Goal: Task Accomplishment & Management: Manage account settings

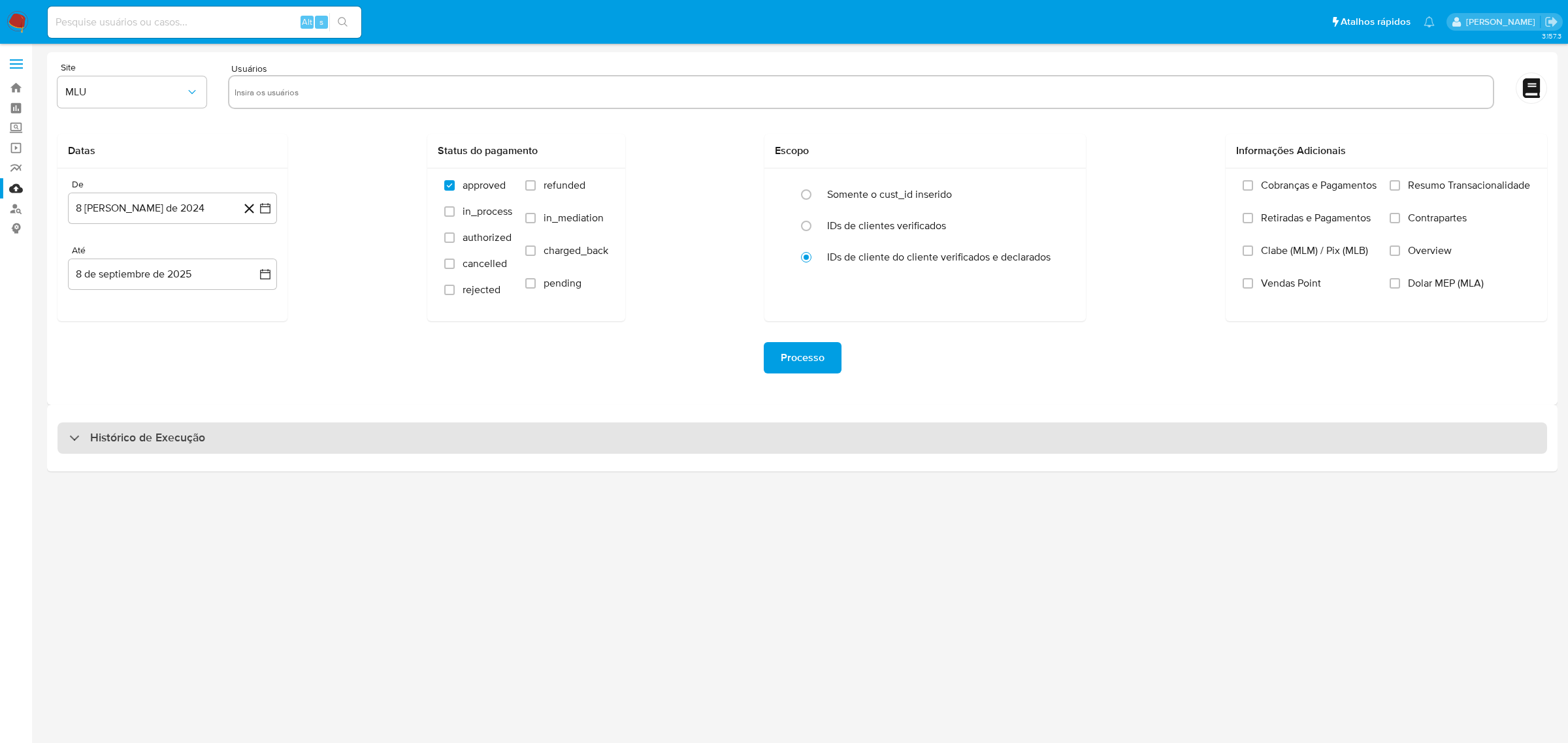
click at [418, 429] on div "Histórico de Execução" at bounding box center [802, 439] width 1490 height 32
select select "10"
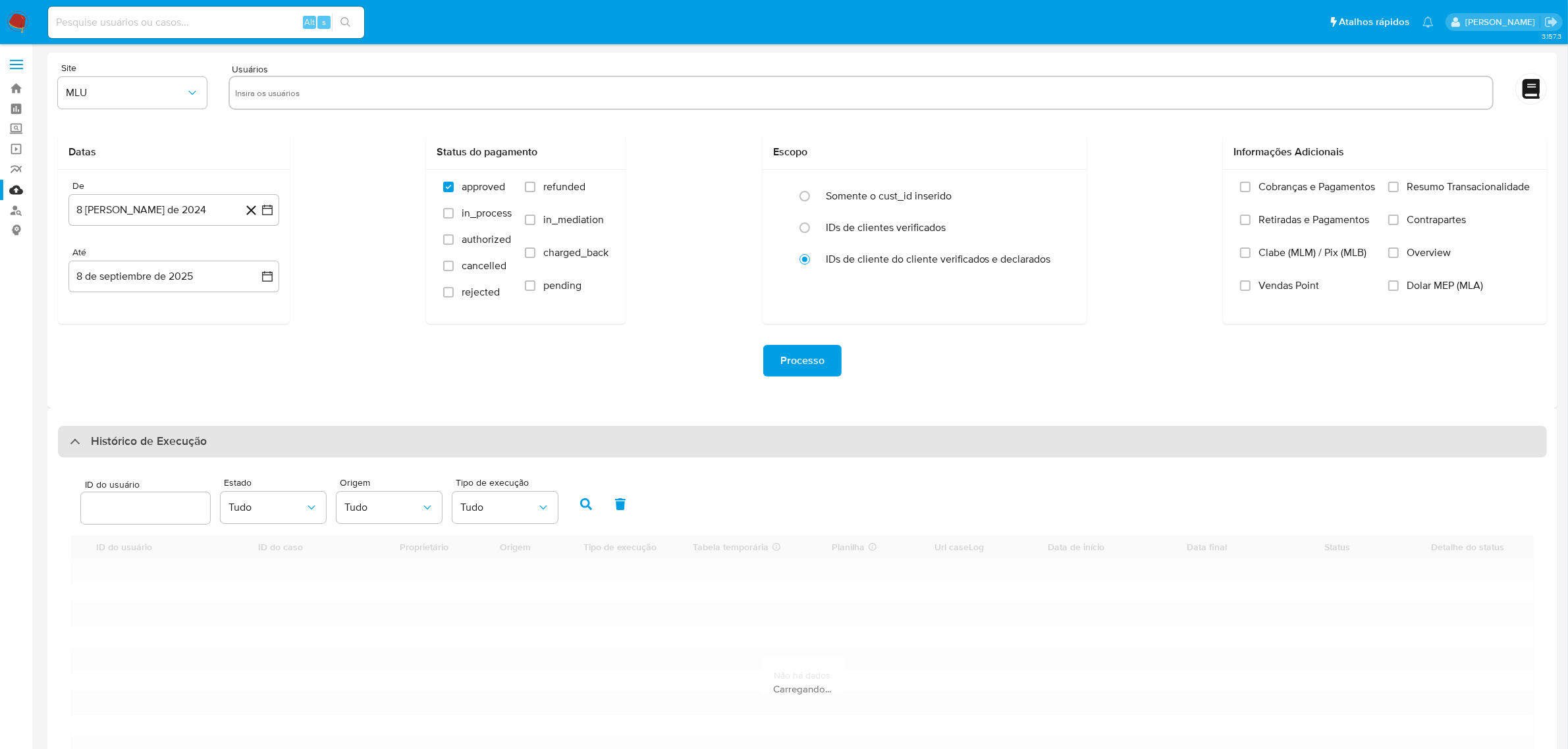
click at [410, 431] on div "Histórico de Execução" at bounding box center [802, 442] width 1489 height 32
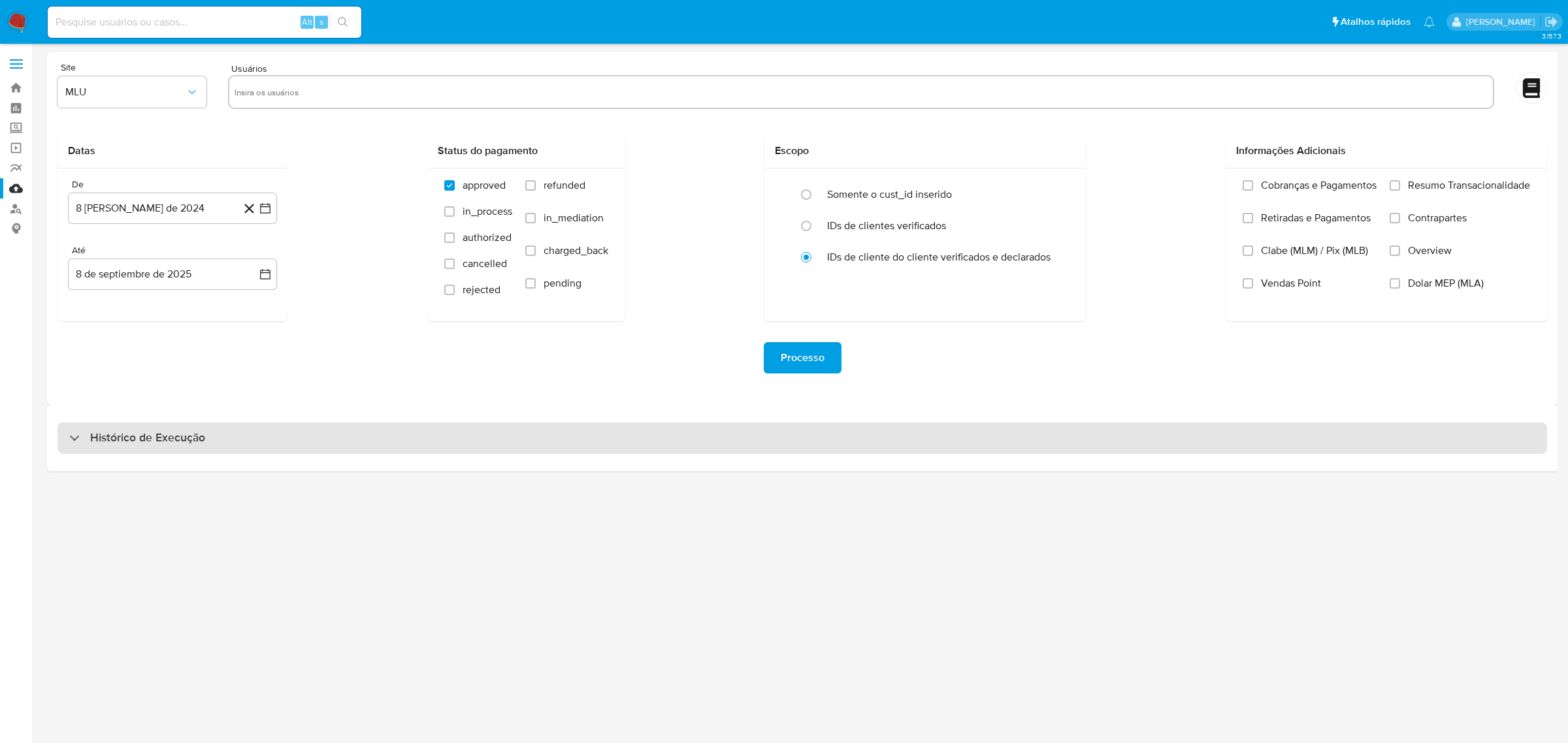
click at [407, 427] on div "Histórico de Execução" at bounding box center [802, 439] width 1490 height 32
select select "10"
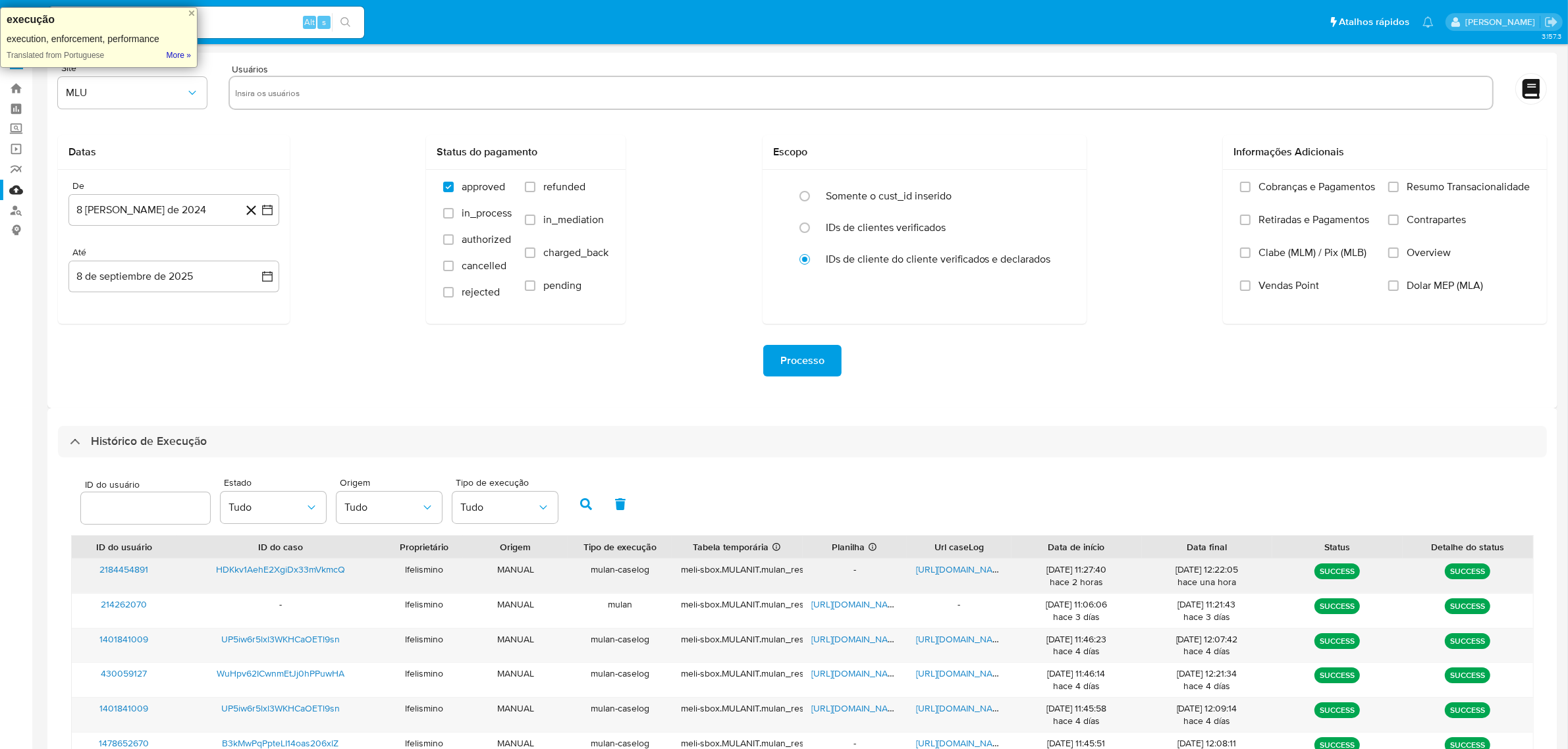
click at [967, 573] on span "https://docs.google.com/document/d/1Doui6ah1uXELR0Yei6Y95MyAac9V6k0iqQ6YaFaMVrg…" at bounding box center [962, 570] width 91 height 13
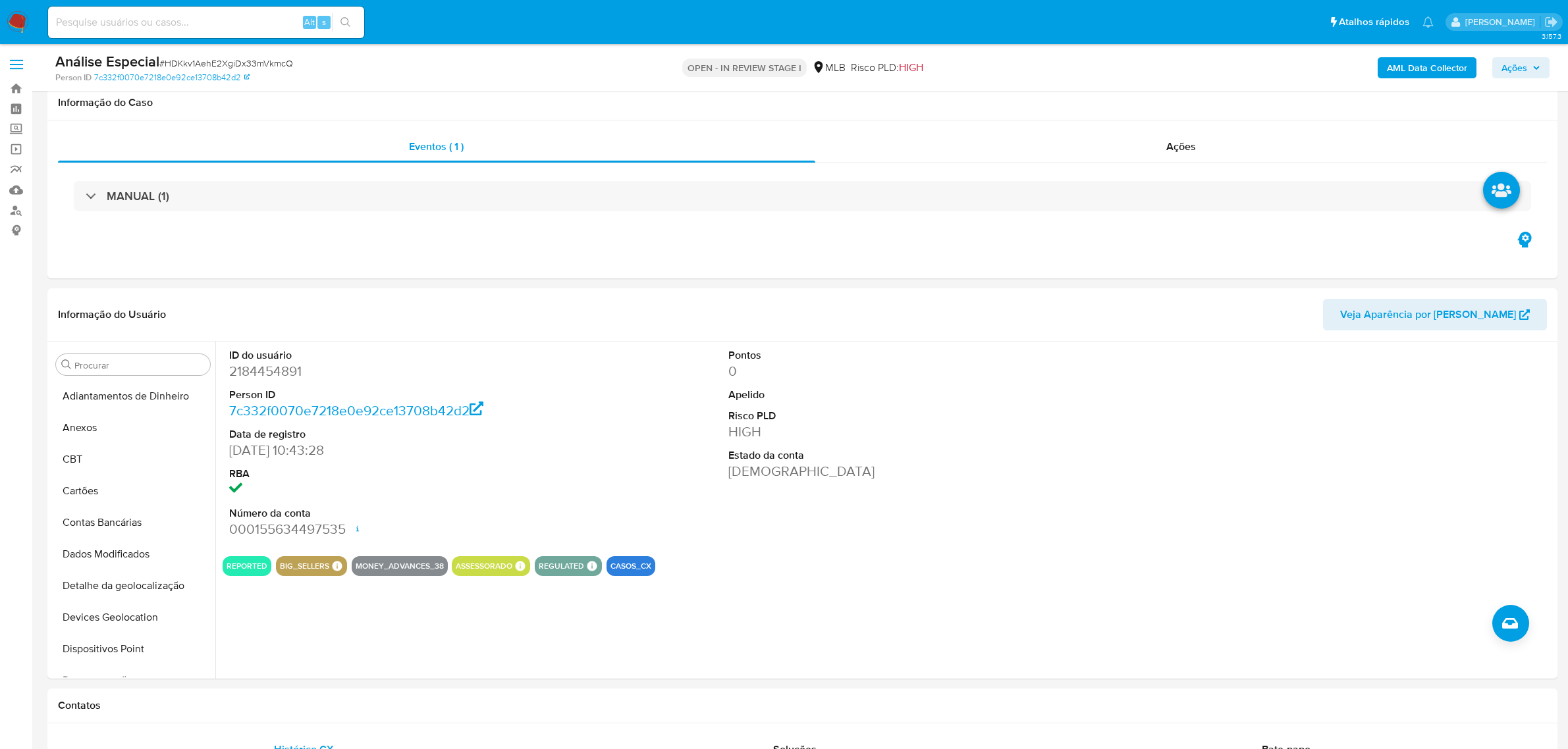
select select "100"
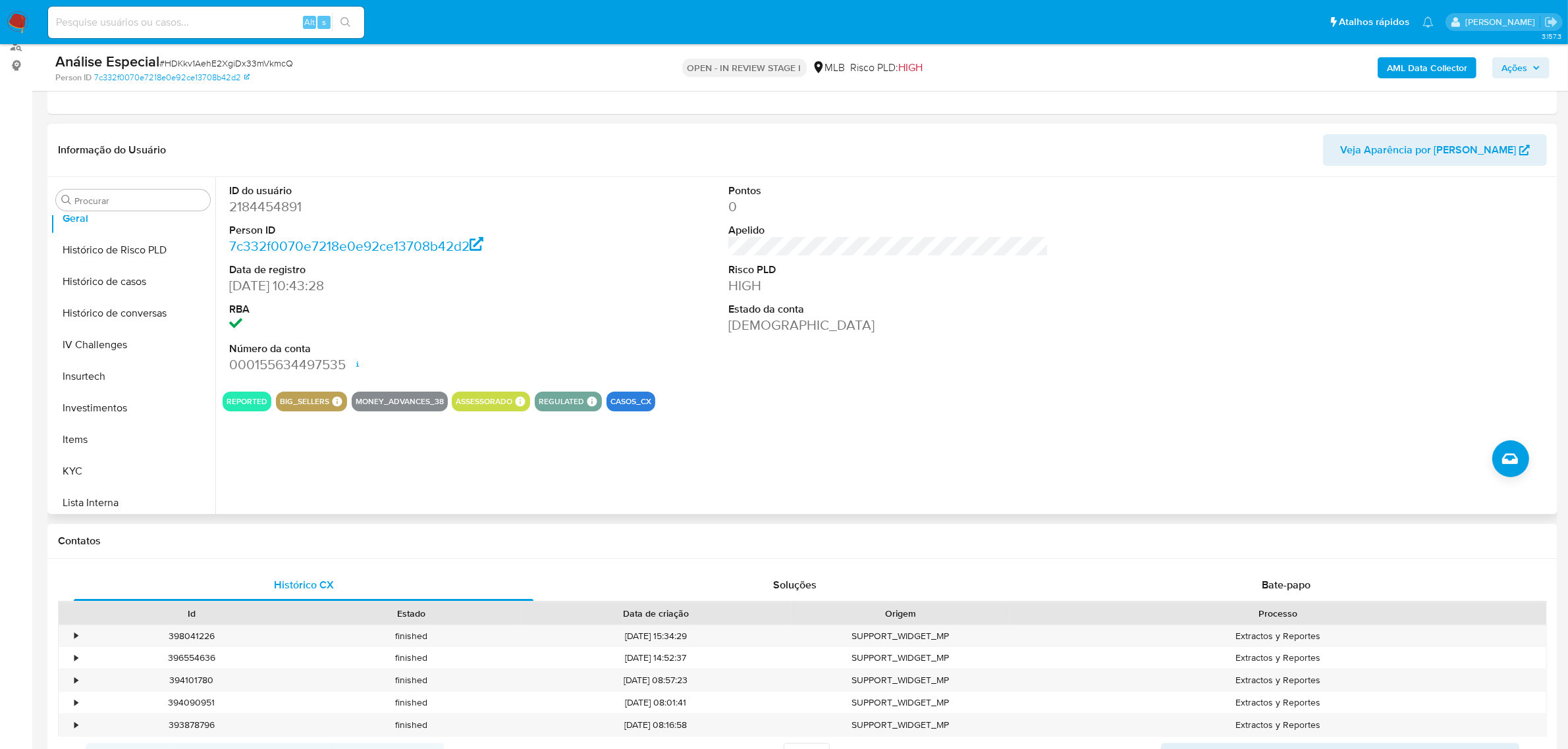
scroll to position [619, 0]
drag, startPoint x: 135, startPoint y: 492, endPoint x: 11, endPoint y: 482, distance: 124.4
click at [135, 493] on button "Restrições Novo Mundo" at bounding box center [133, 498] width 165 height 32
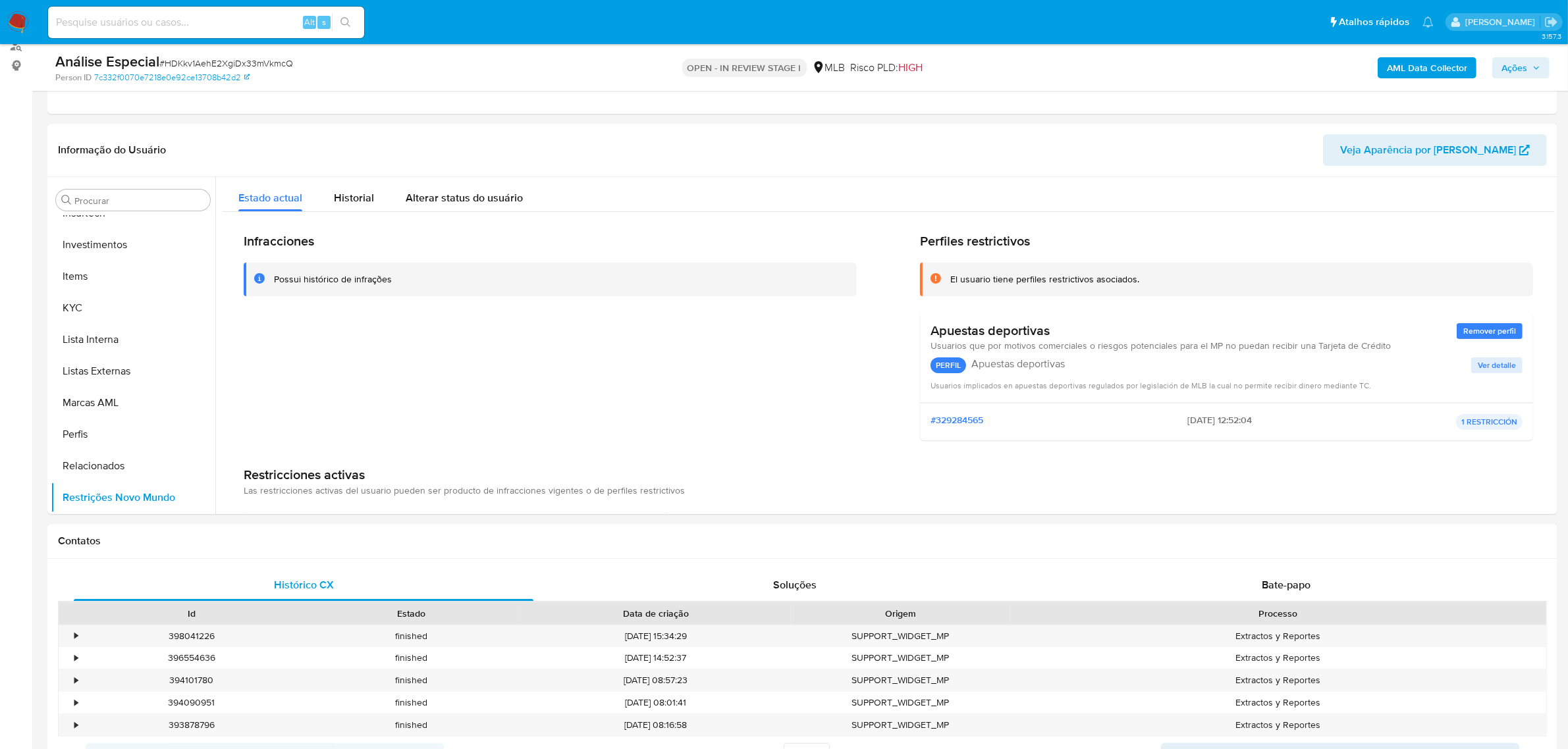
drag, startPoint x: 3, startPoint y: 649, endPoint x: 4, endPoint y: 557, distance: 92.0
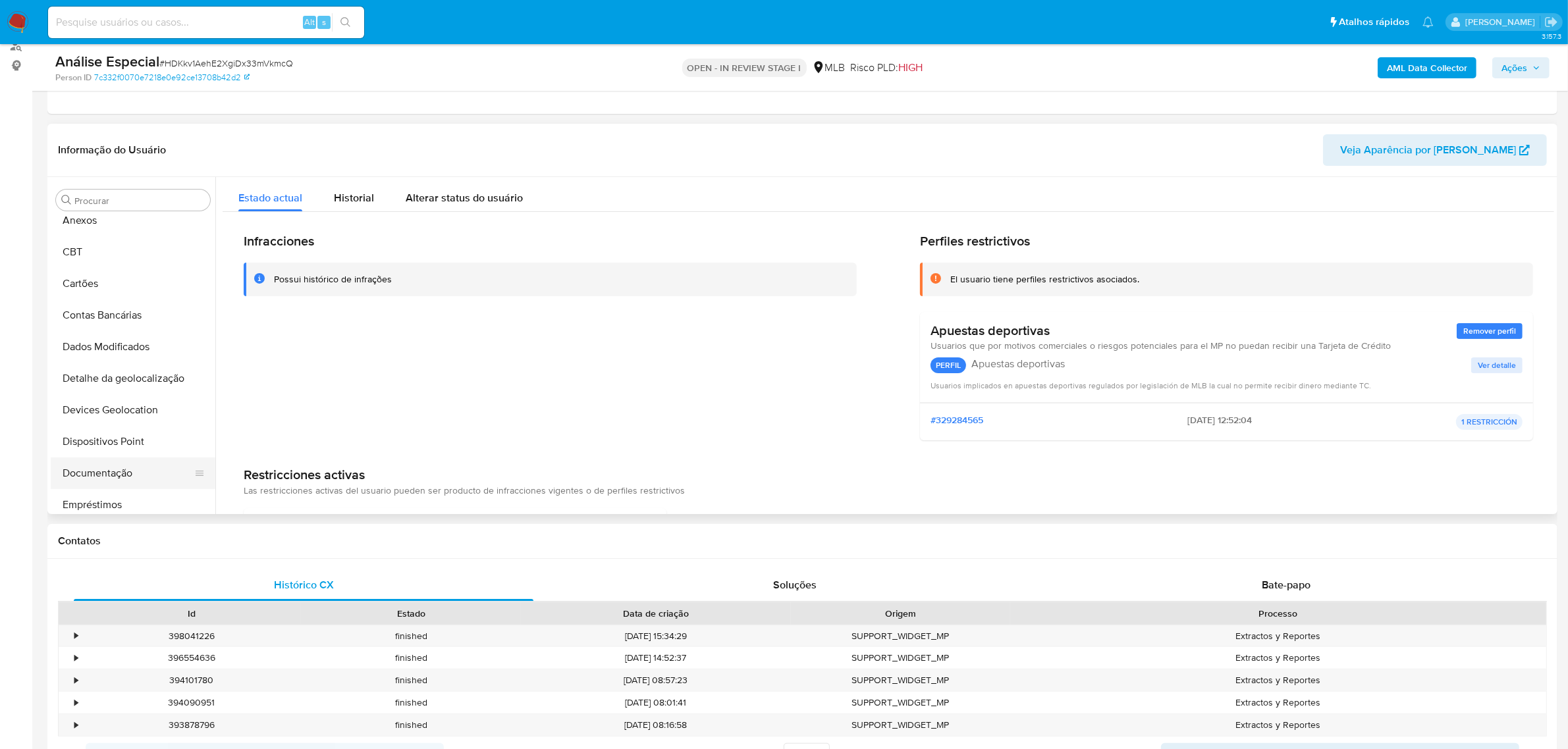
click at [122, 479] on button "Documentação" at bounding box center [127, 473] width 154 height 32
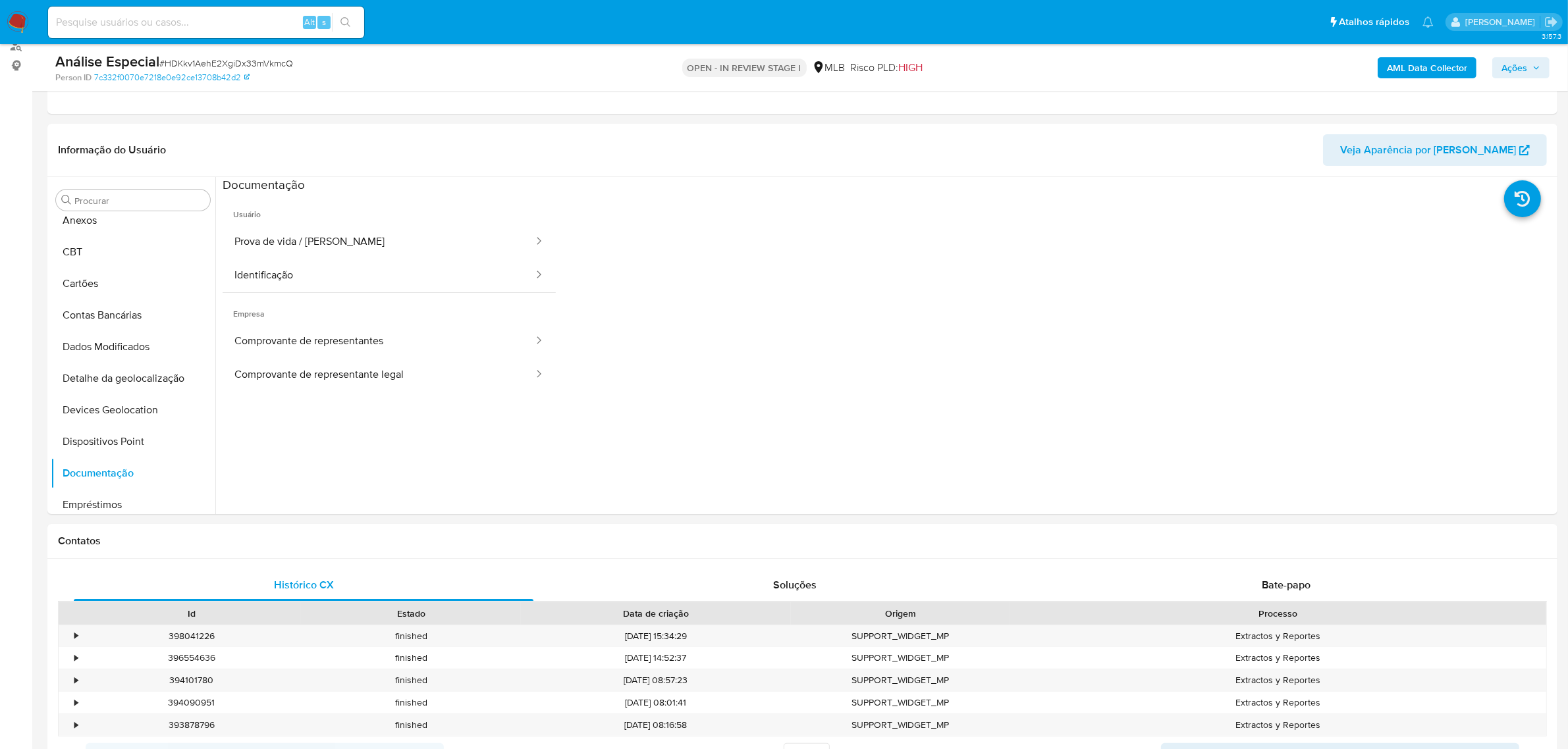
click at [338, 233] on button "Prova de vida / [PERSON_NAME]" at bounding box center [378, 242] width 312 height 34
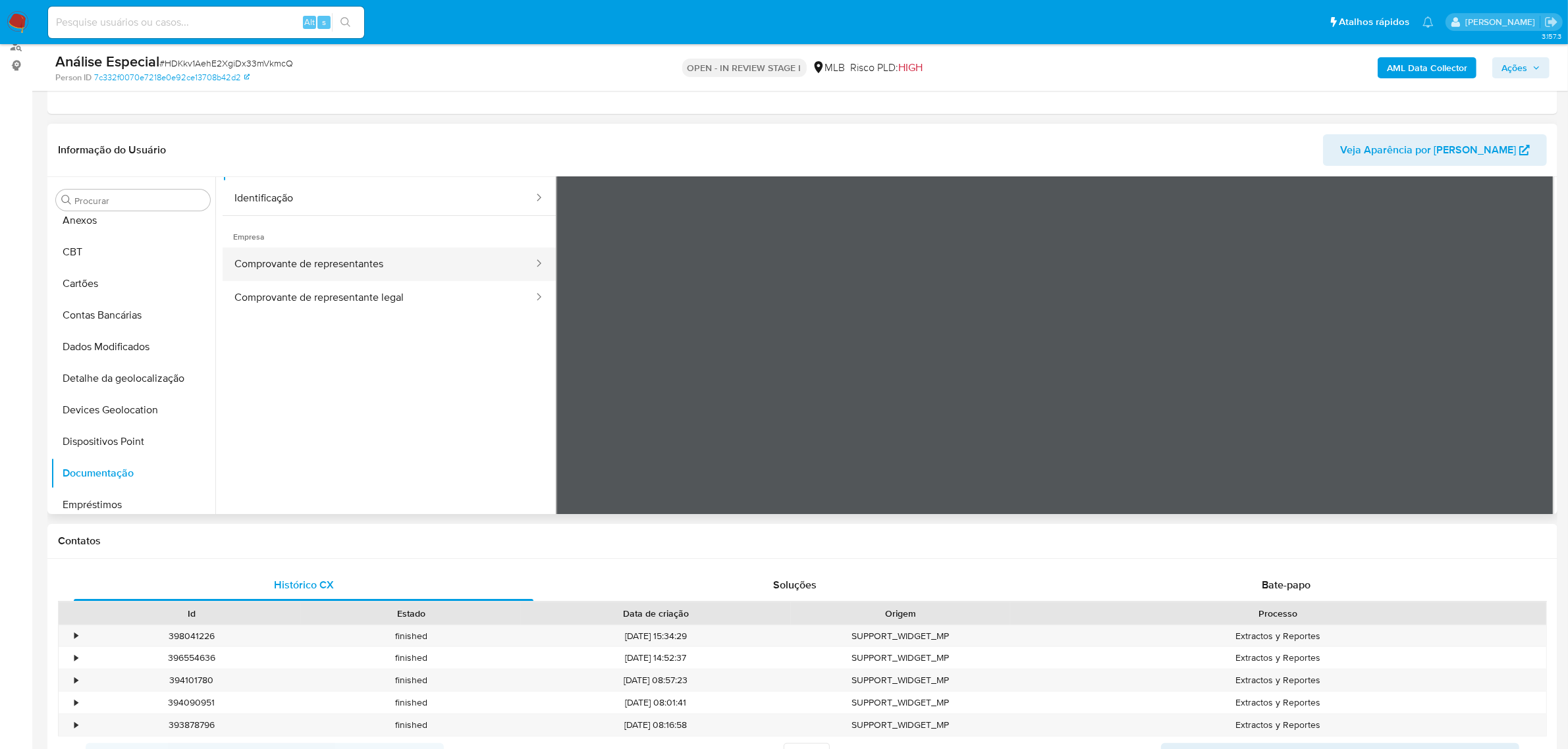
scroll to position [111, 0]
click at [393, 242] on button "Comprovante de representantes" at bounding box center [378, 231] width 312 height 34
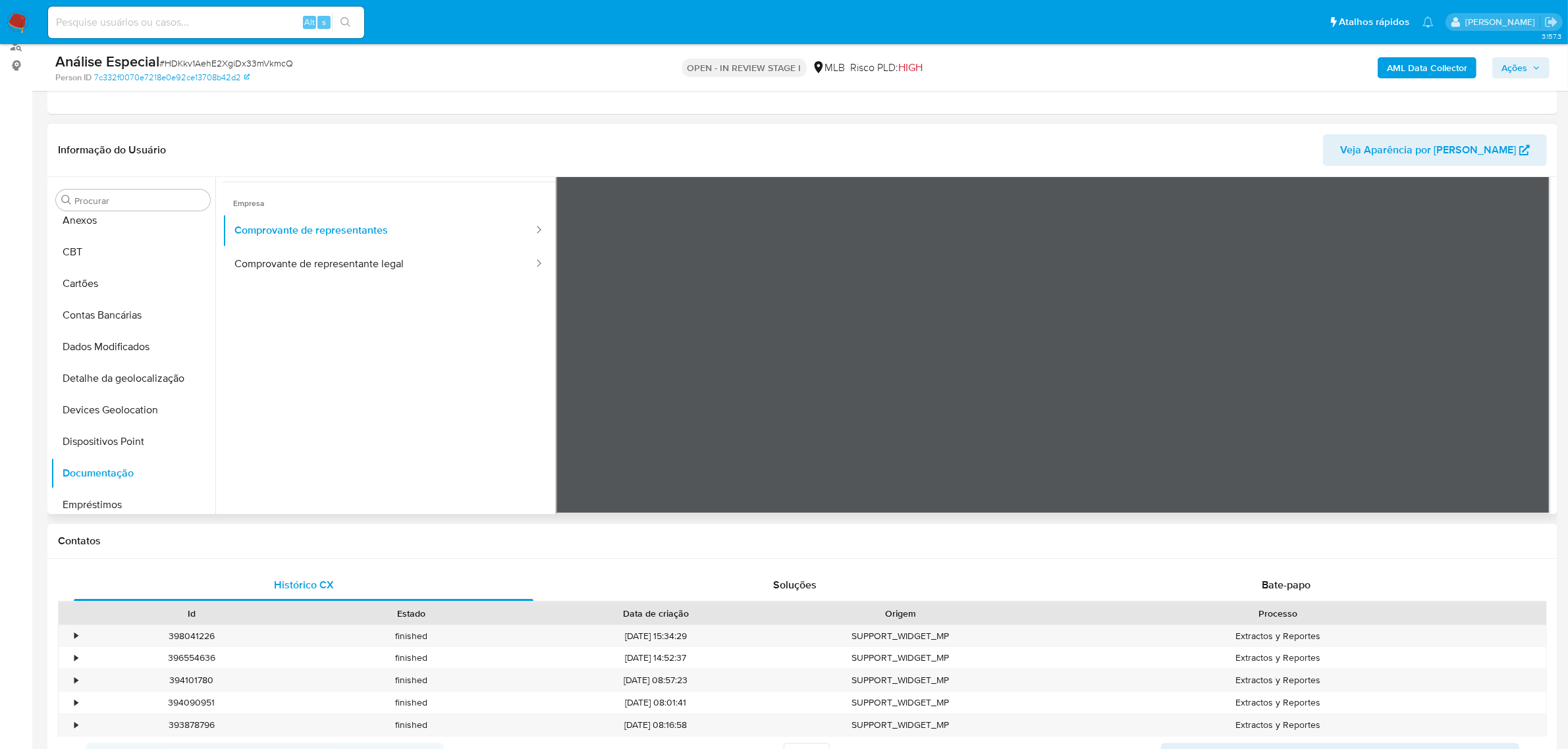
scroll to position [114, 0]
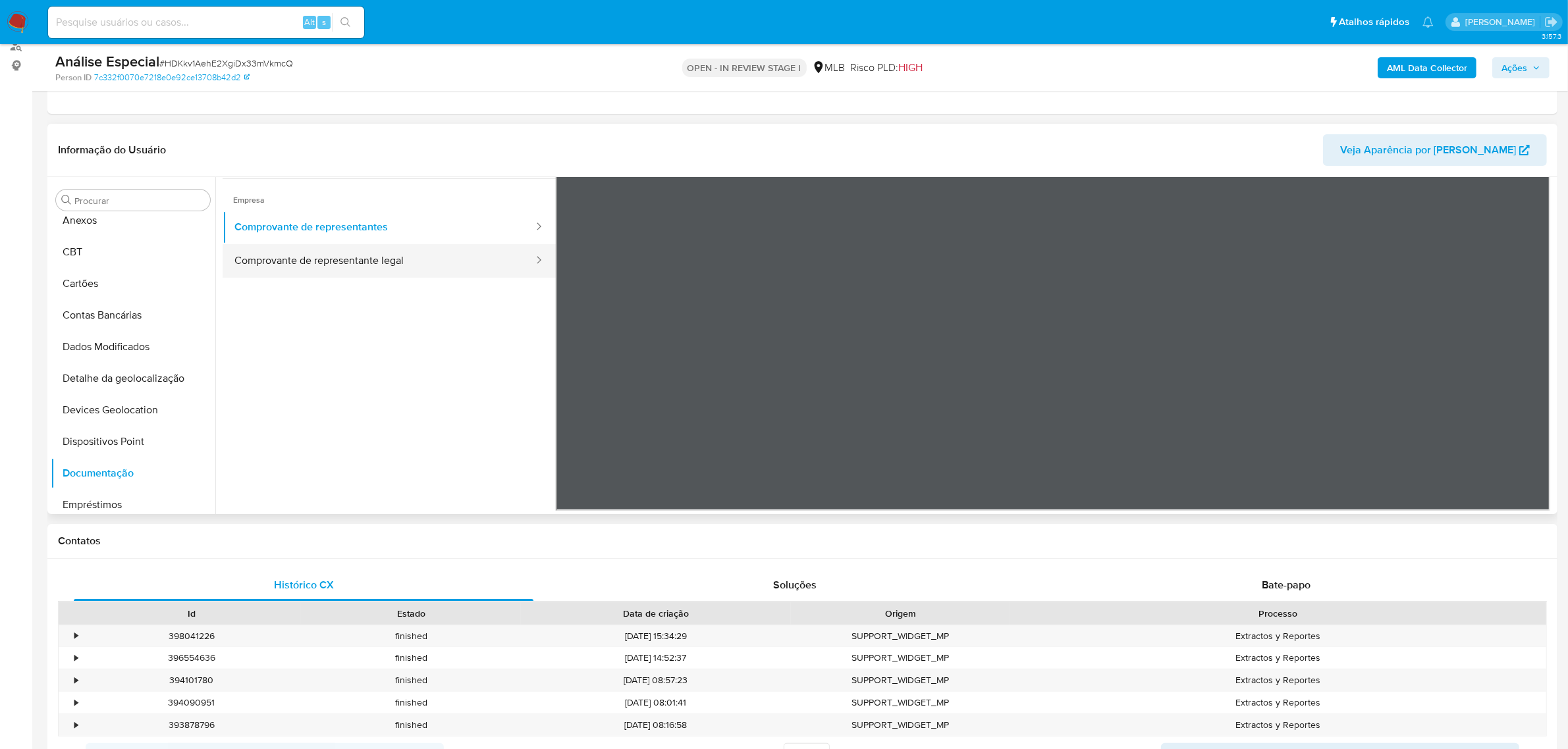
click at [356, 272] on button "Comprovante de representante legal" at bounding box center [378, 261] width 312 height 34
click at [1539, 298] on icon at bounding box center [1537, 293] width 26 height 26
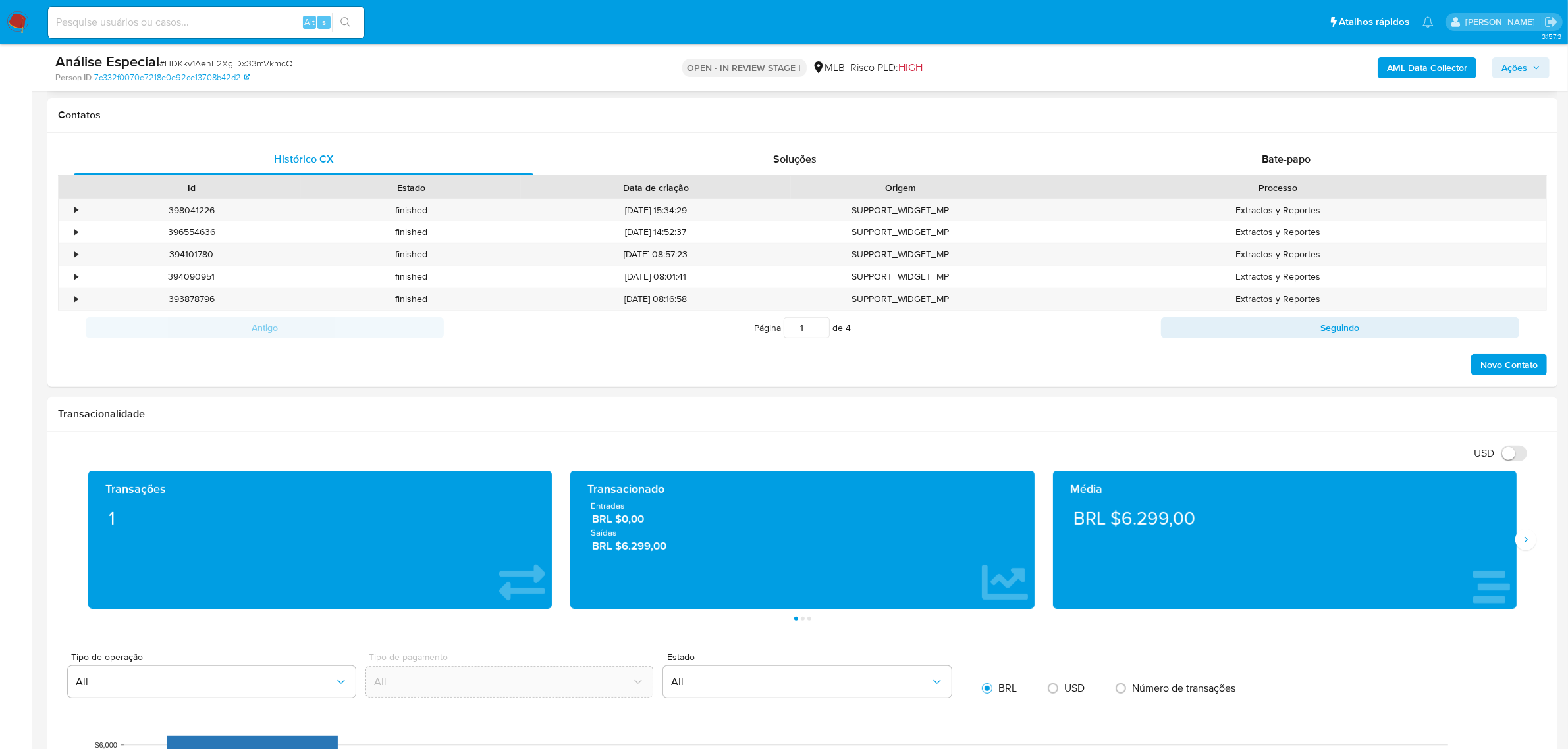
scroll to position [741, 0]
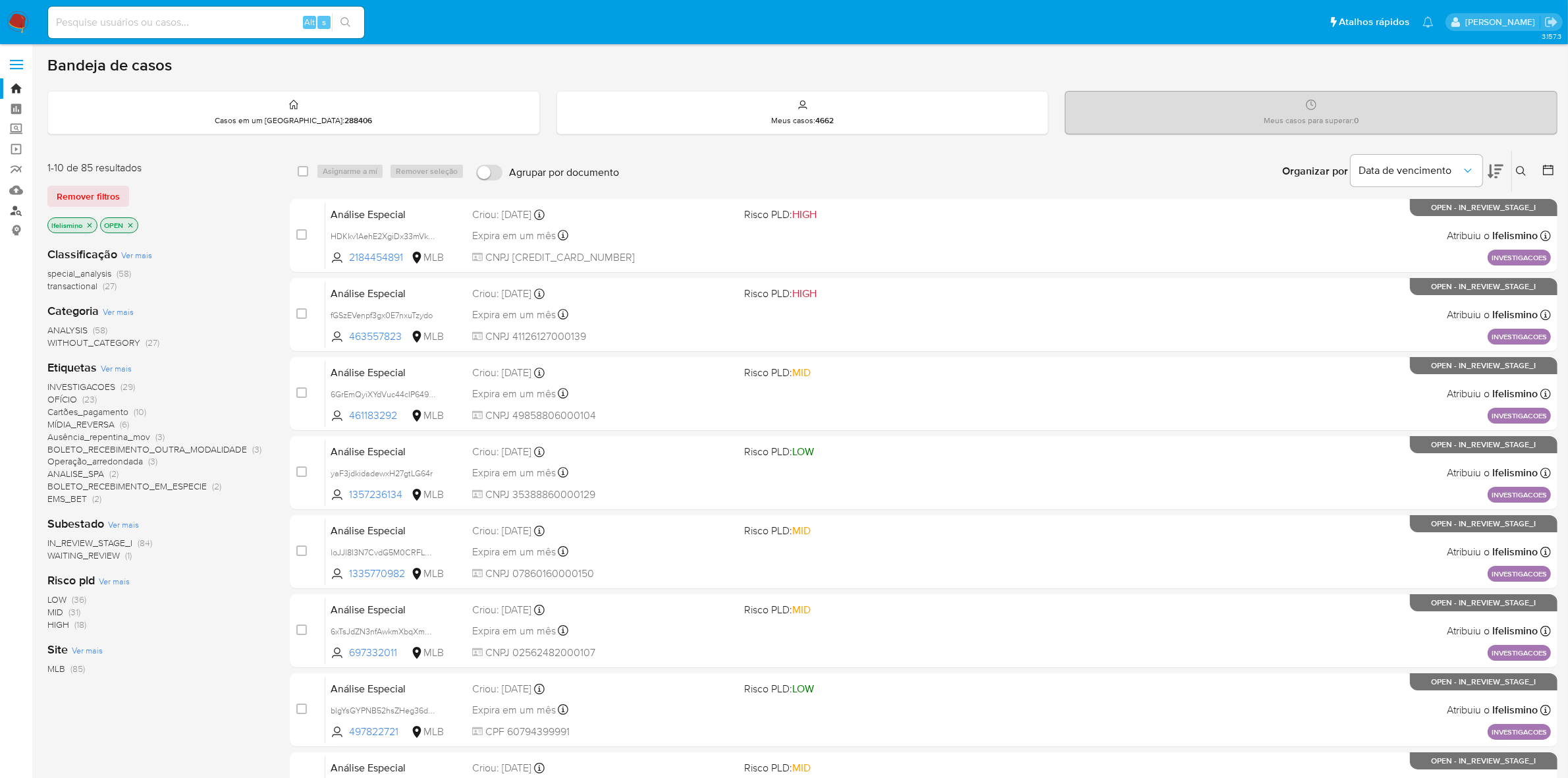
drag, startPoint x: 17, startPoint y: 214, endPoint x: 29, endPoint y: 211, distance: 12.4
click at [17, 214] on link "Localizador de pessoas" at bounding box center [78, 210] width 156 height 20
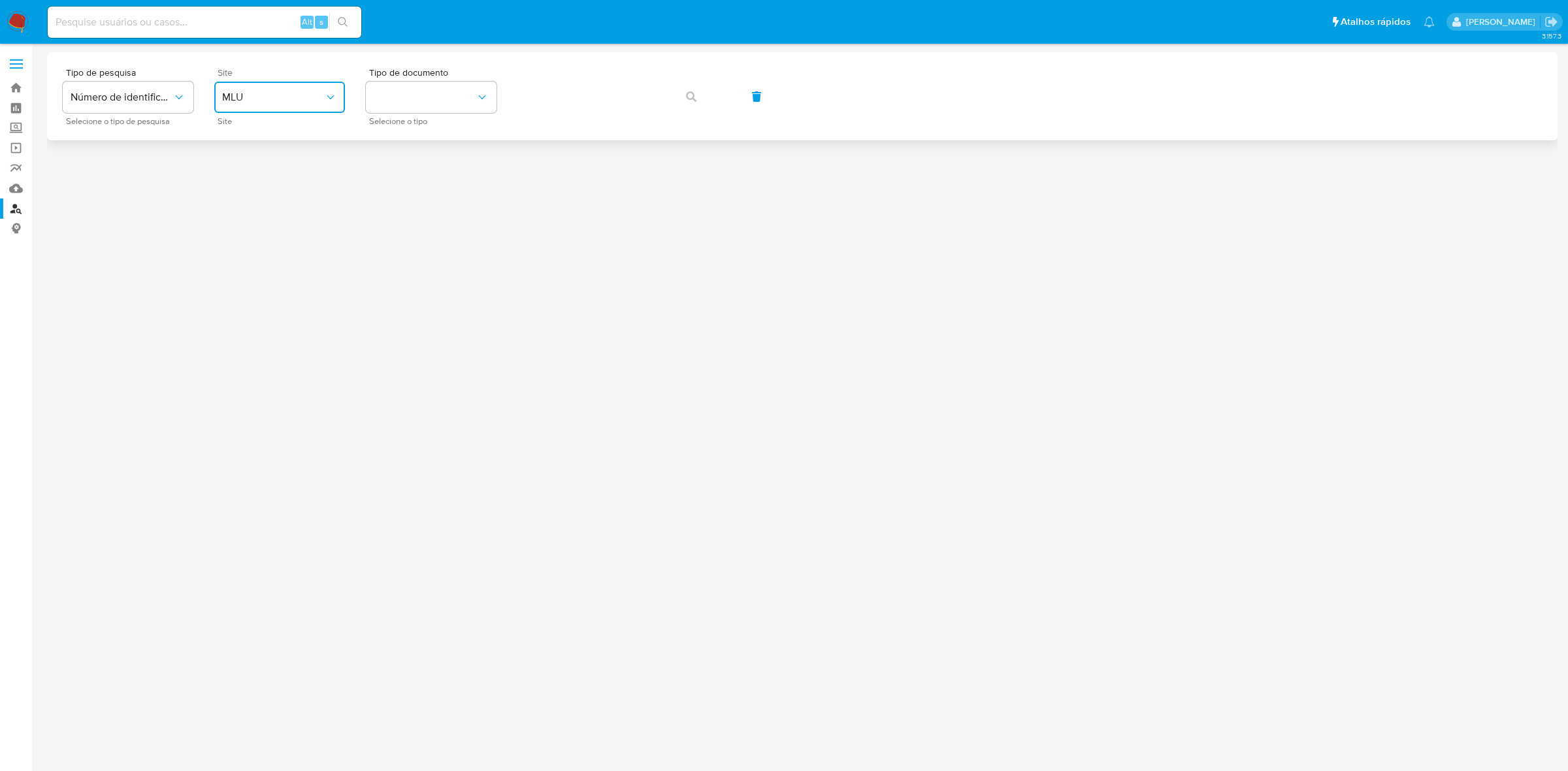
click at [260, 97] on span "MLU" at bounding box center [273, 98] width 102 height 13
click at [294, 191] on div "MLB" at bounding box center [275, 195] width 107 height 32
click at [455, 89] on button "identificationType" at bounding box center [431, 98] width 131 height 32
click at [452, 184] on div "CPF CPF" at bounding box center [427, 183] width 107 height 44
click at [686, 99] on icon "button" at bounding box center [691, 97] width 11 height 11
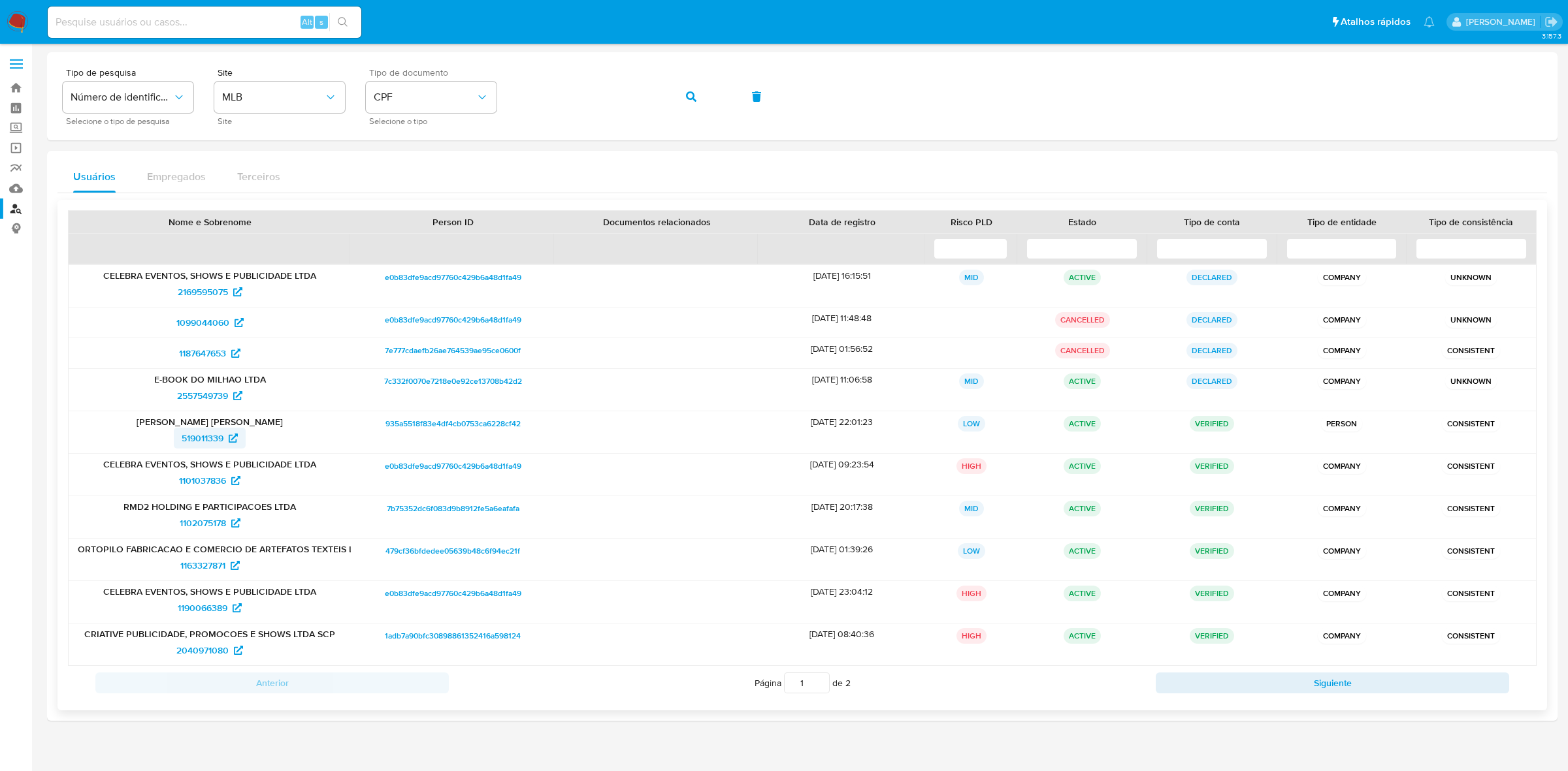
click at [213, 444] on span "519011339" at bounding box center [203, 438] width 42 height 21
click at [689, 93] on icon "button" at bounding box center [691, 97] width 11 height 11
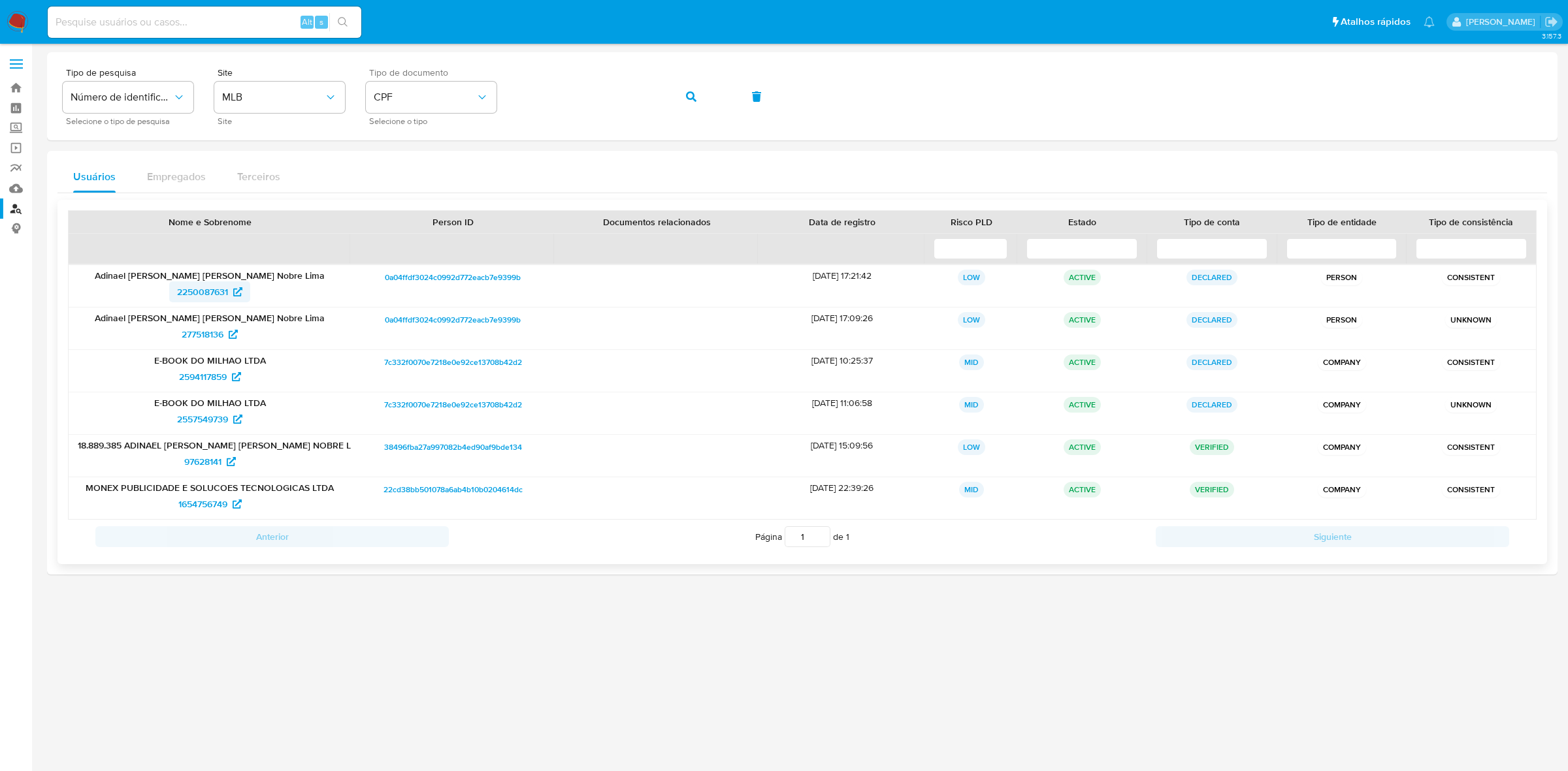
click at [184, 294] on span "2250087631" at bounding box center [202, 292] width 51 height 21
drag, startPoint x: 442, startPoint y: 98, endPoint x: 441, endPoint y: 108, distance: 10.0
click at [441, 99] on span "CPF" at bounding box center [425, 98] width 102 height 13
drag, startPoint x: 456, startPoint y: 142, endPoint x: 559, endPoint y: 116, distance: 106.2
click at [457, 141] on div "CNPJ CNPJ" at bounding box center [427, 138] width 107 height 44
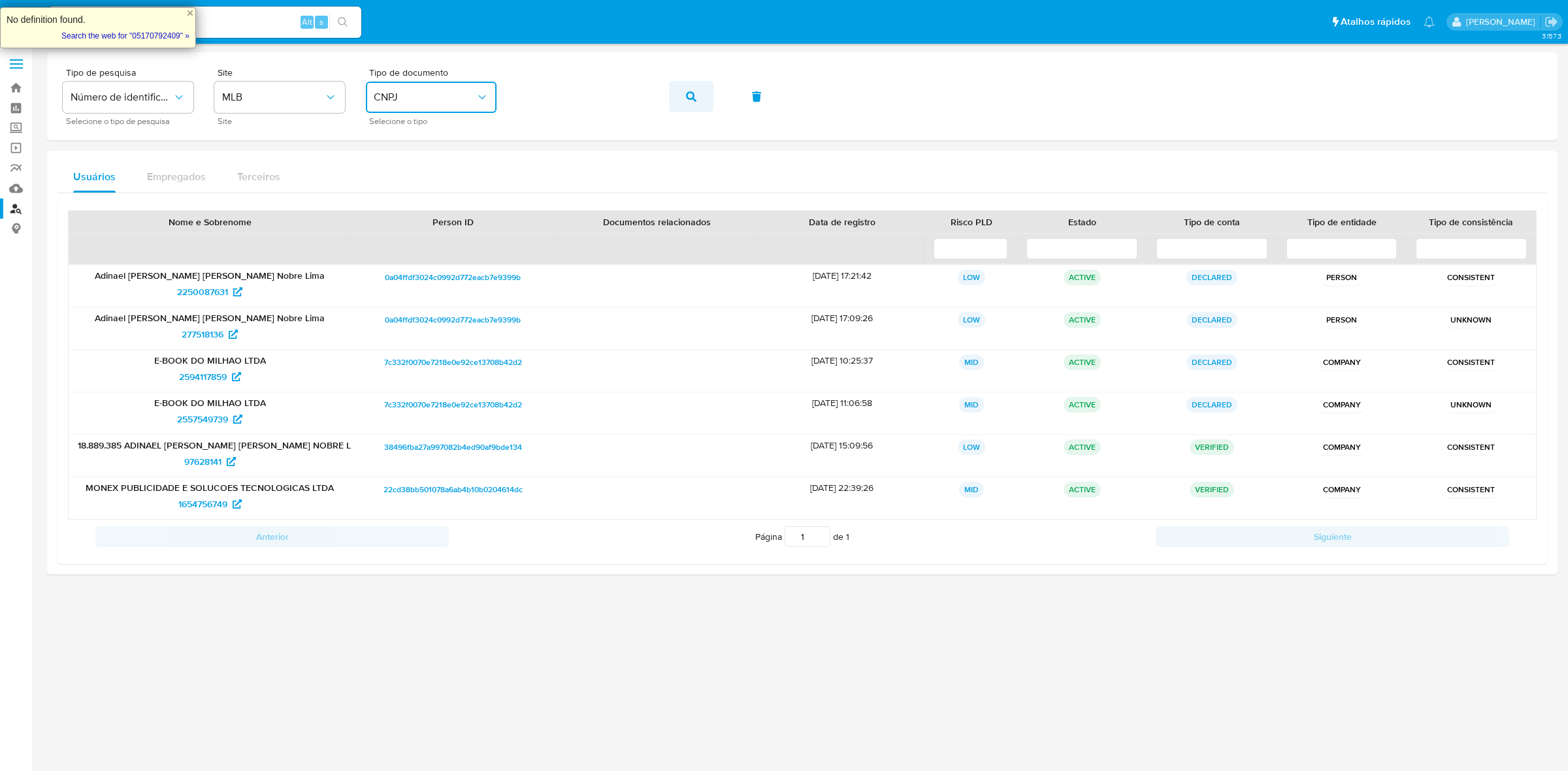
click at [710, 97] on button "button" at bounding box center [691, 97] width 44 height 32
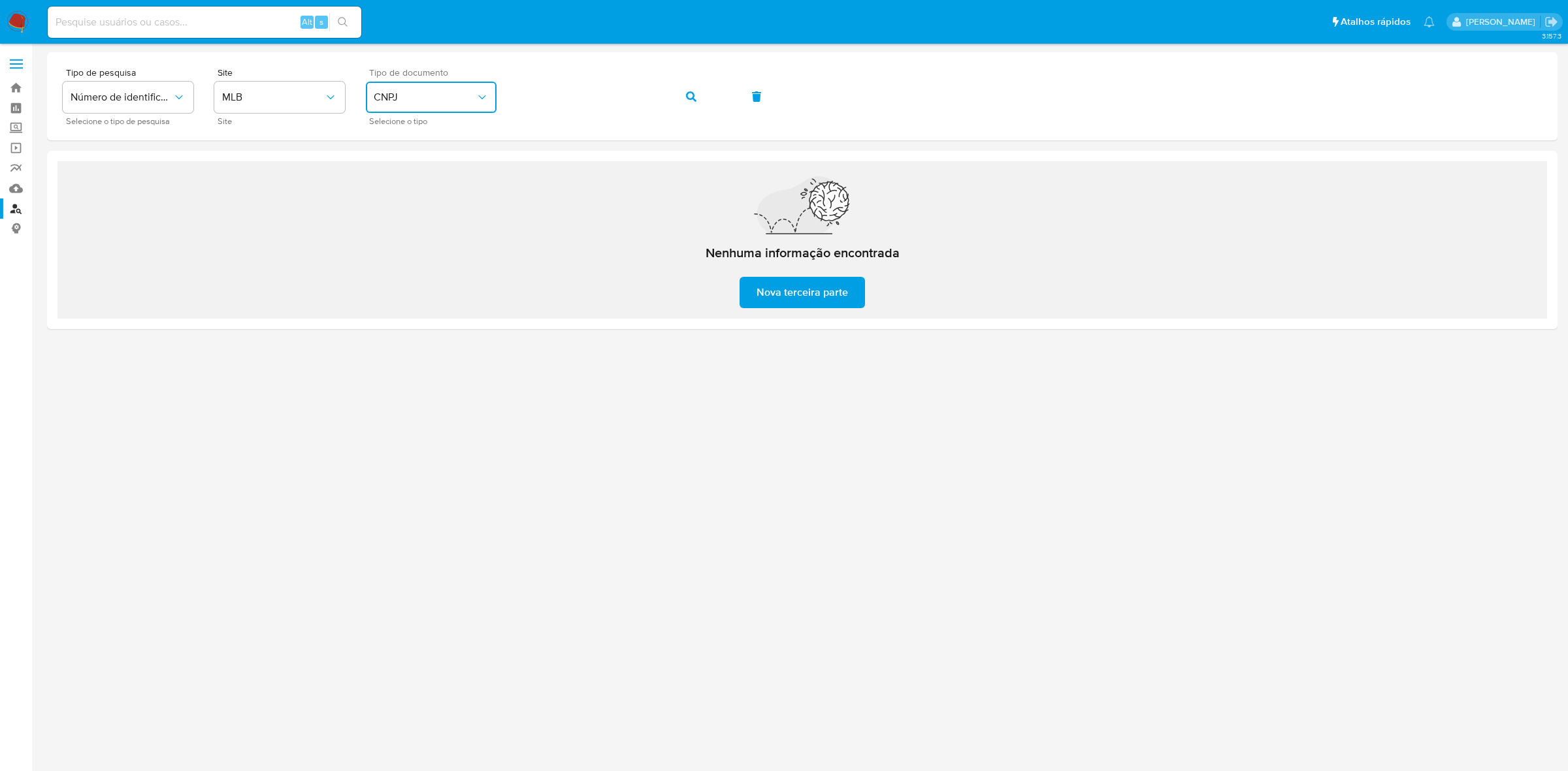
drag, startPoint x: 462, startPoint y: 89, endPoint x: 460, endPoint y: 107, distance: 18.1
click at [460, 89] on button "CNPJ" at bounding box center [431, 98] width 131 height 32
drag, startPoint x: 432, startPoint y: 173, endPoint x: 497, endPoint y: 128, distance: 79.1
click at [433, 173] on div "CPF CPF" at bounding box center [427, 183] width 107 height 44
click at [683, 95] on button "button" at bounding box center [691, 97] width 44 height 32
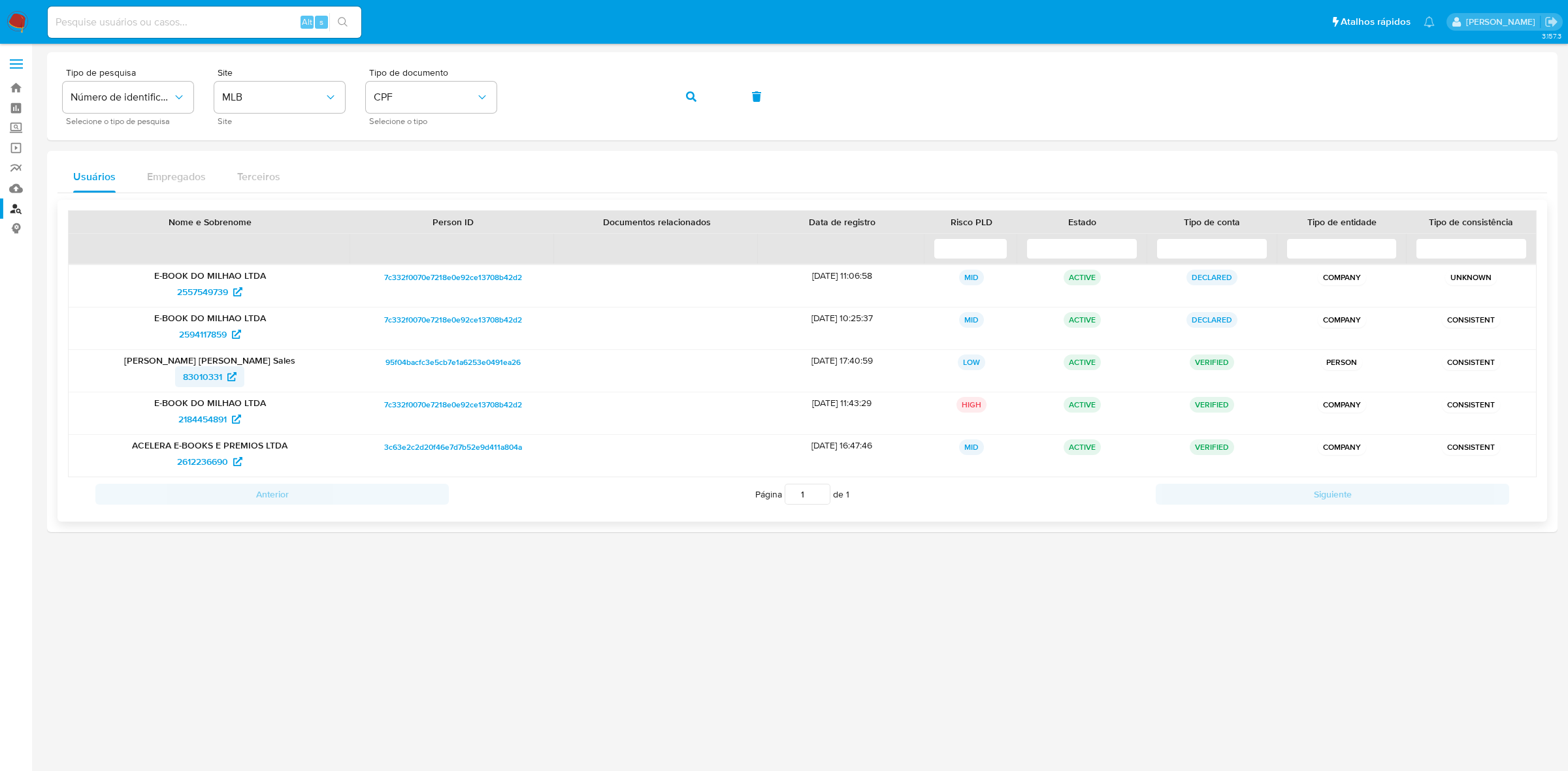
click at [193, 374] on span "83010331" at bounding box center [202, 376] width 39 height 21
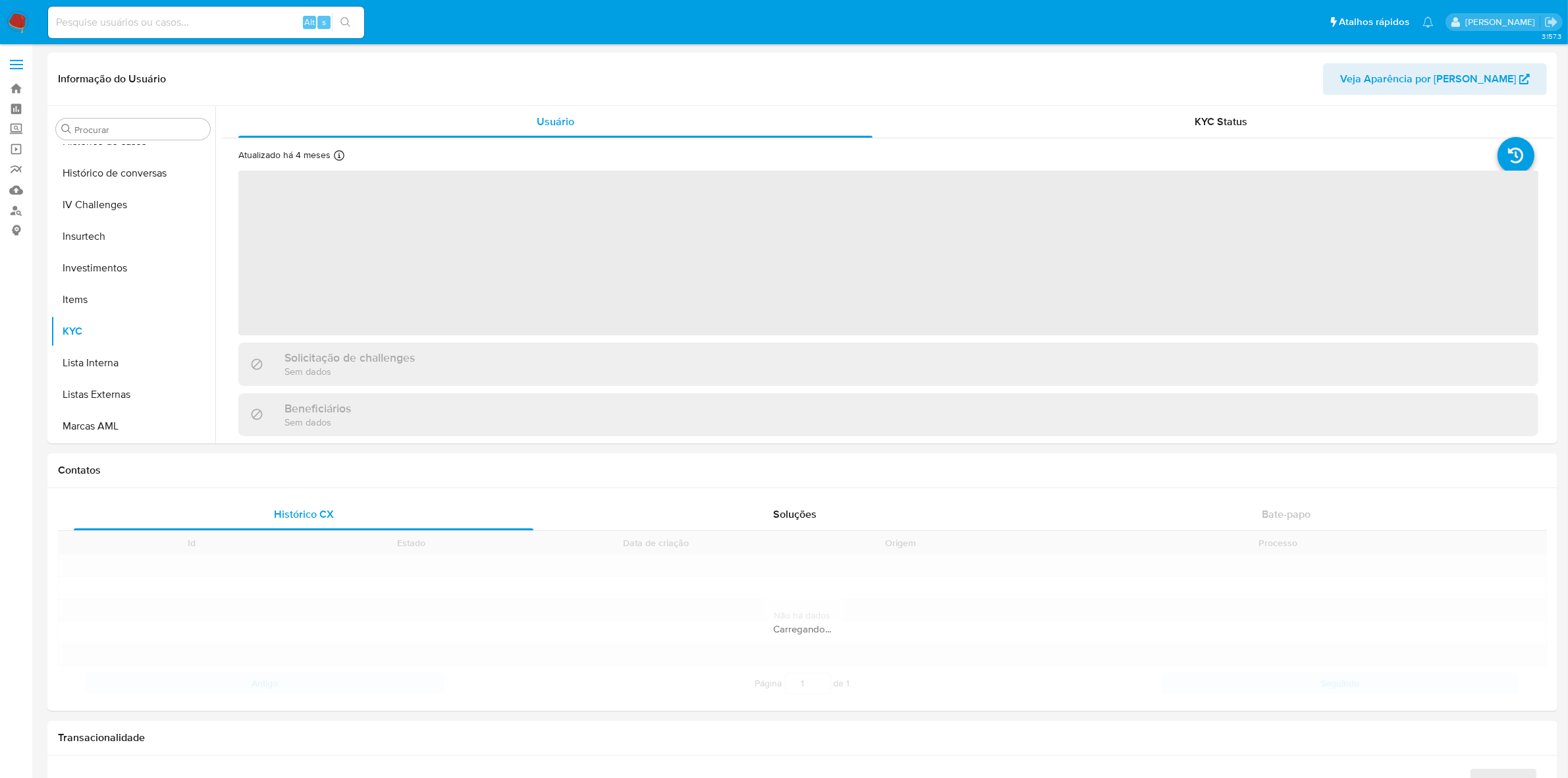
scroll to position [619, 0]
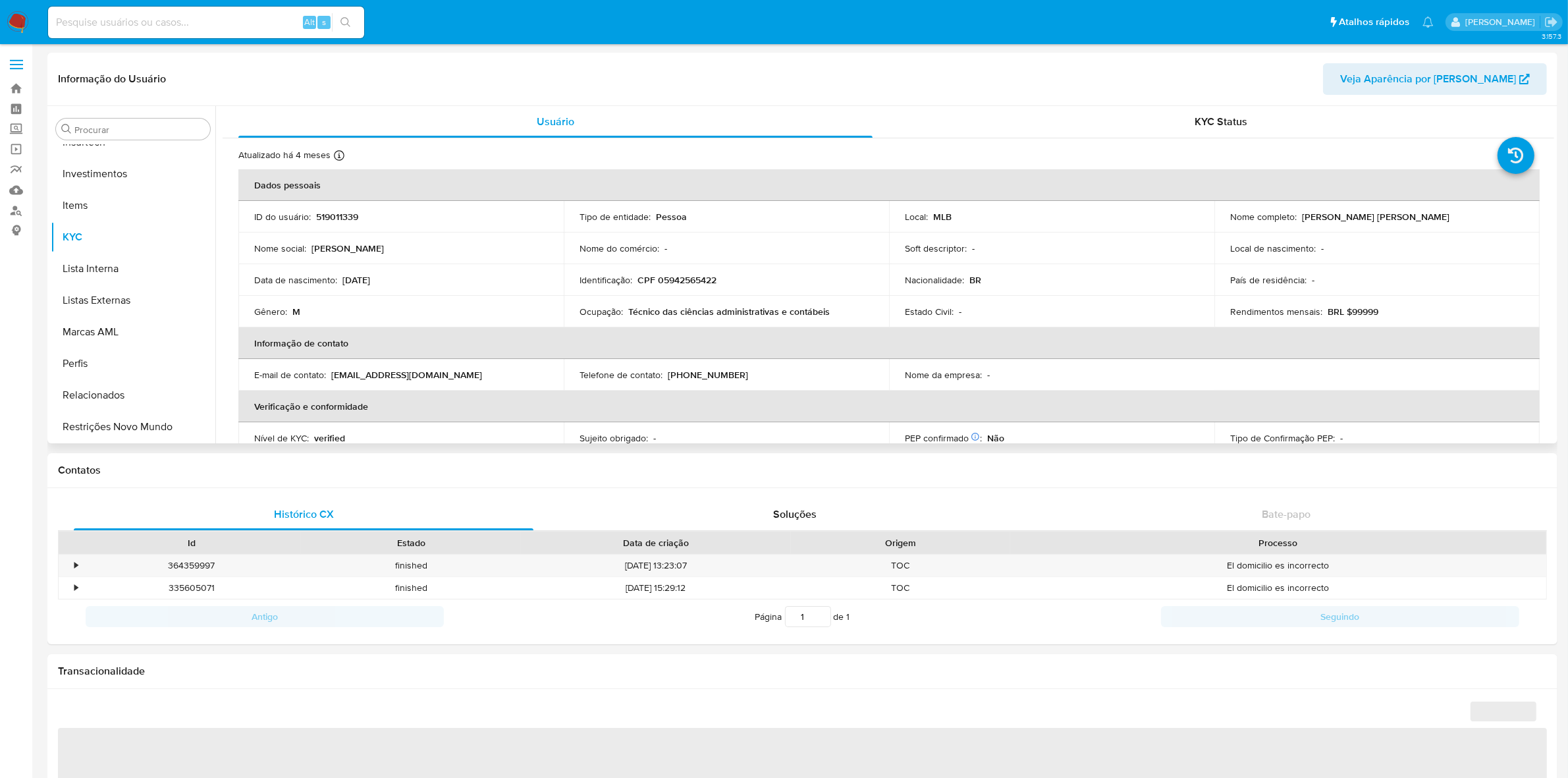
select select "10"
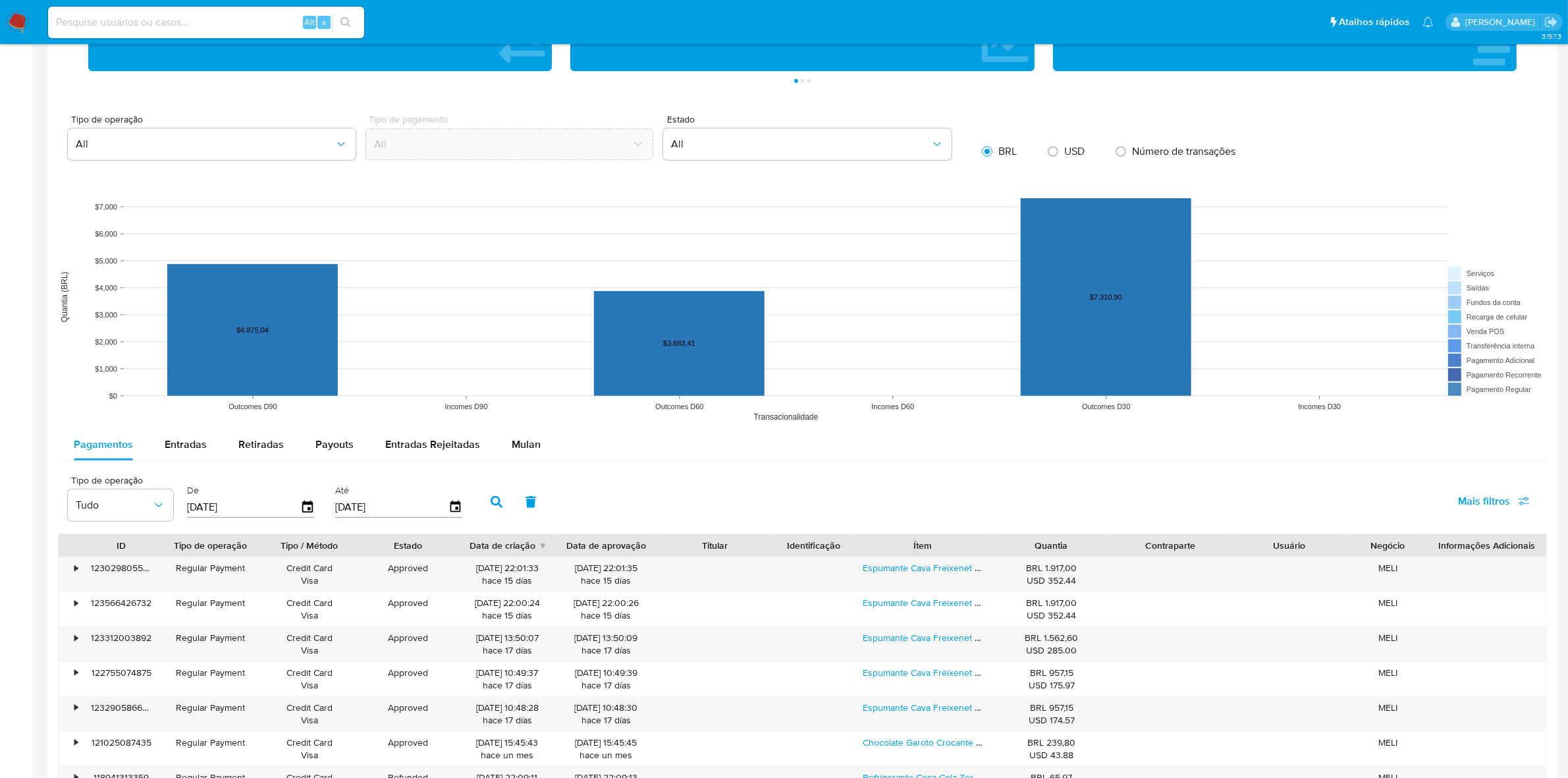
scroll to position [823, 0]
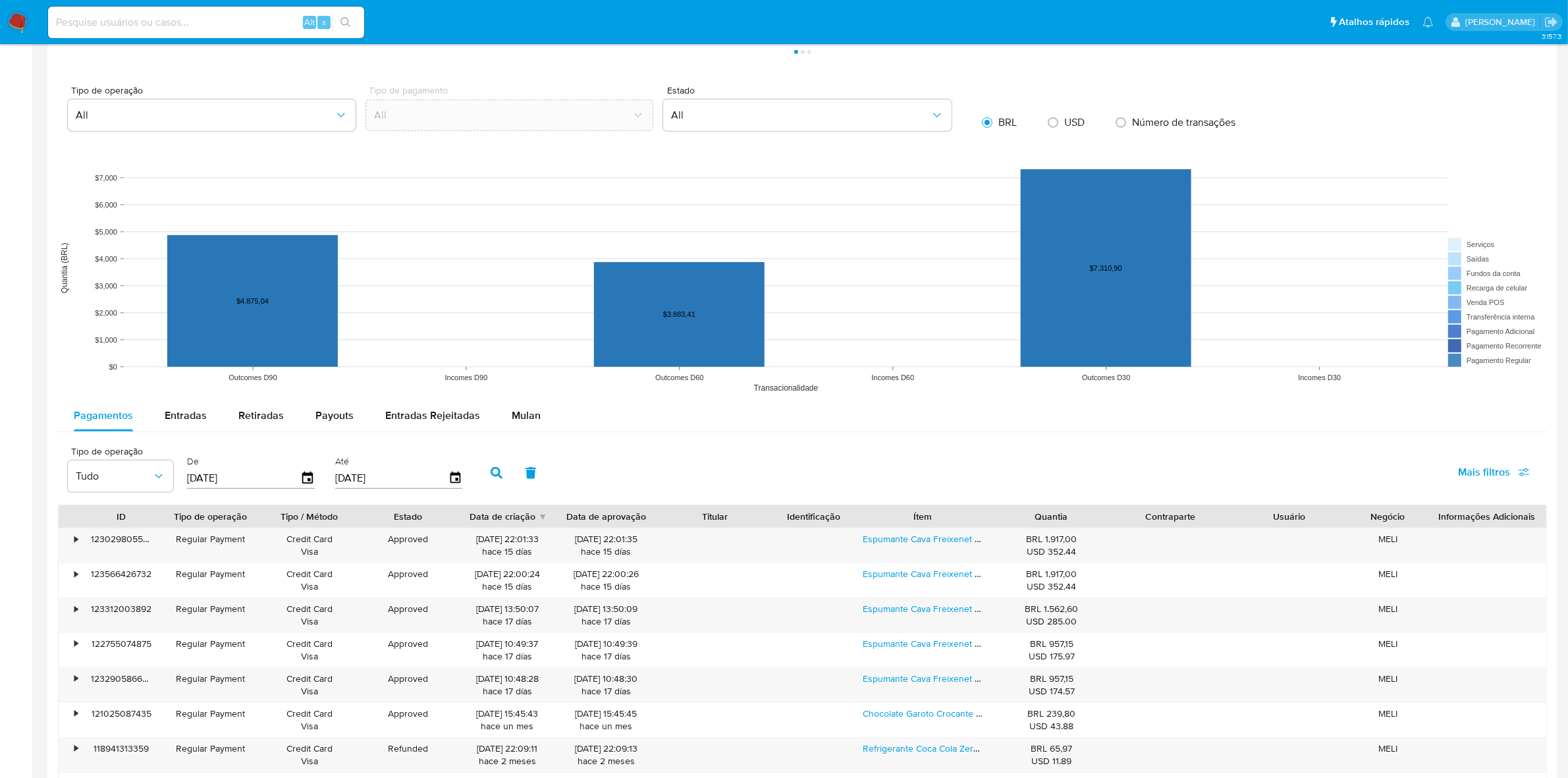
click at [962, 510] on div "Ítem" at bounding box center [922, 516] width 139 height 23
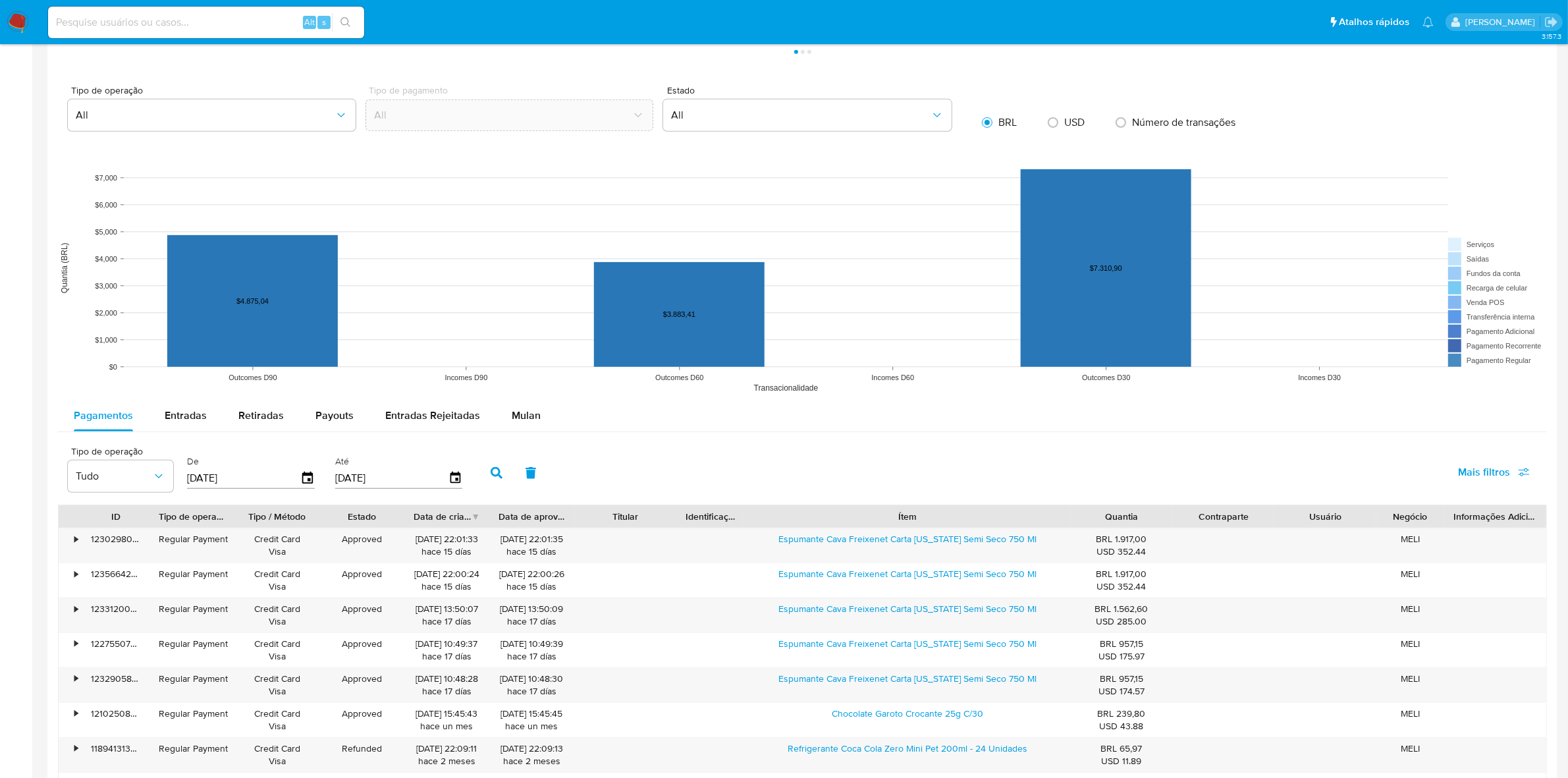
drag, startPoint x: 998, startPoint y: 516, endPoint x: 1186, endPoint y: 518, distance: 188.0
click at [1186, 518] on div "ID Tipo de operação Tipo / Método Estado Data de criação Data de aprovação Titu…" at bounding box center [803, 516] width 1488 height 23
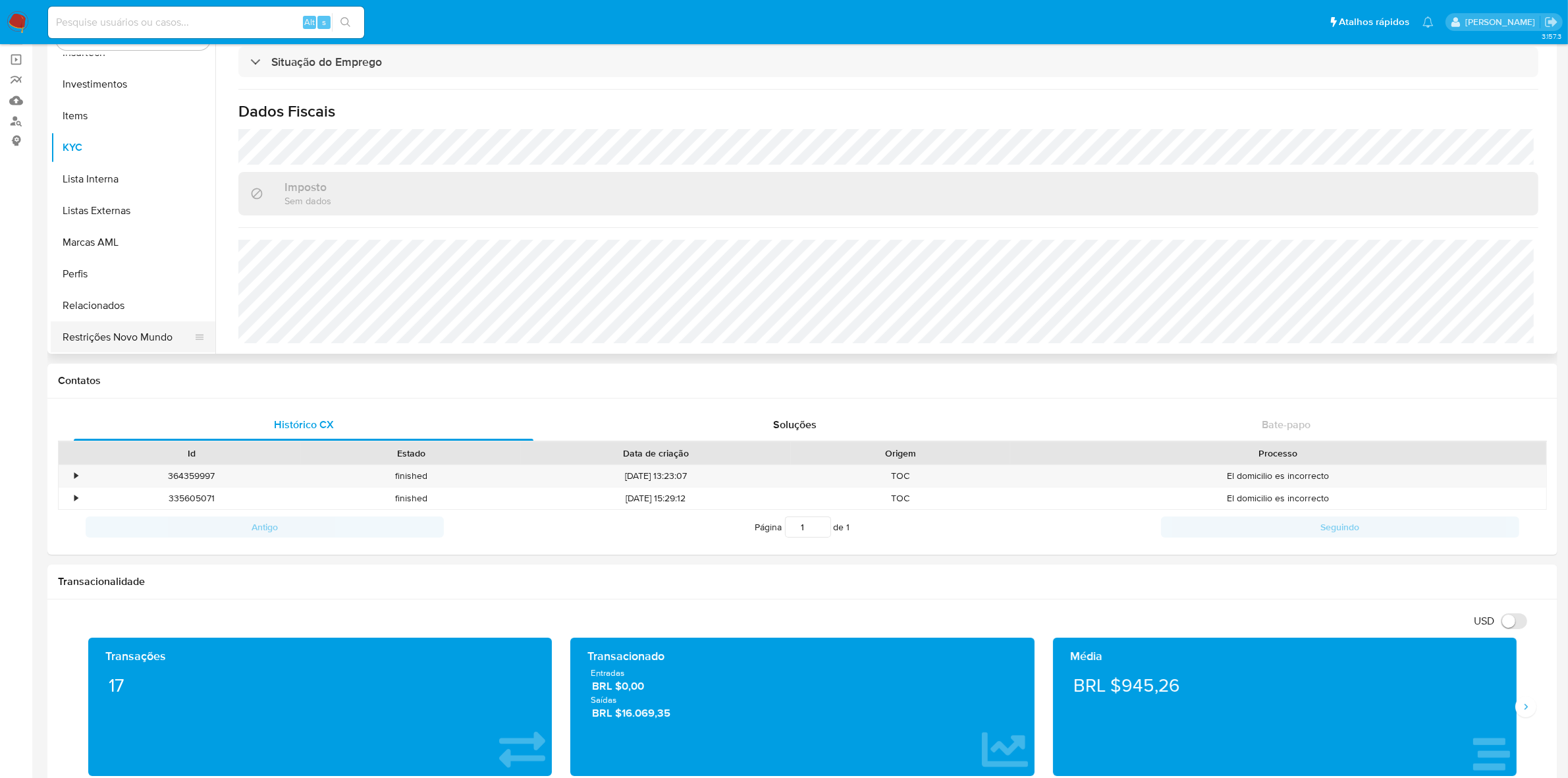
scroll to position [0, 0]
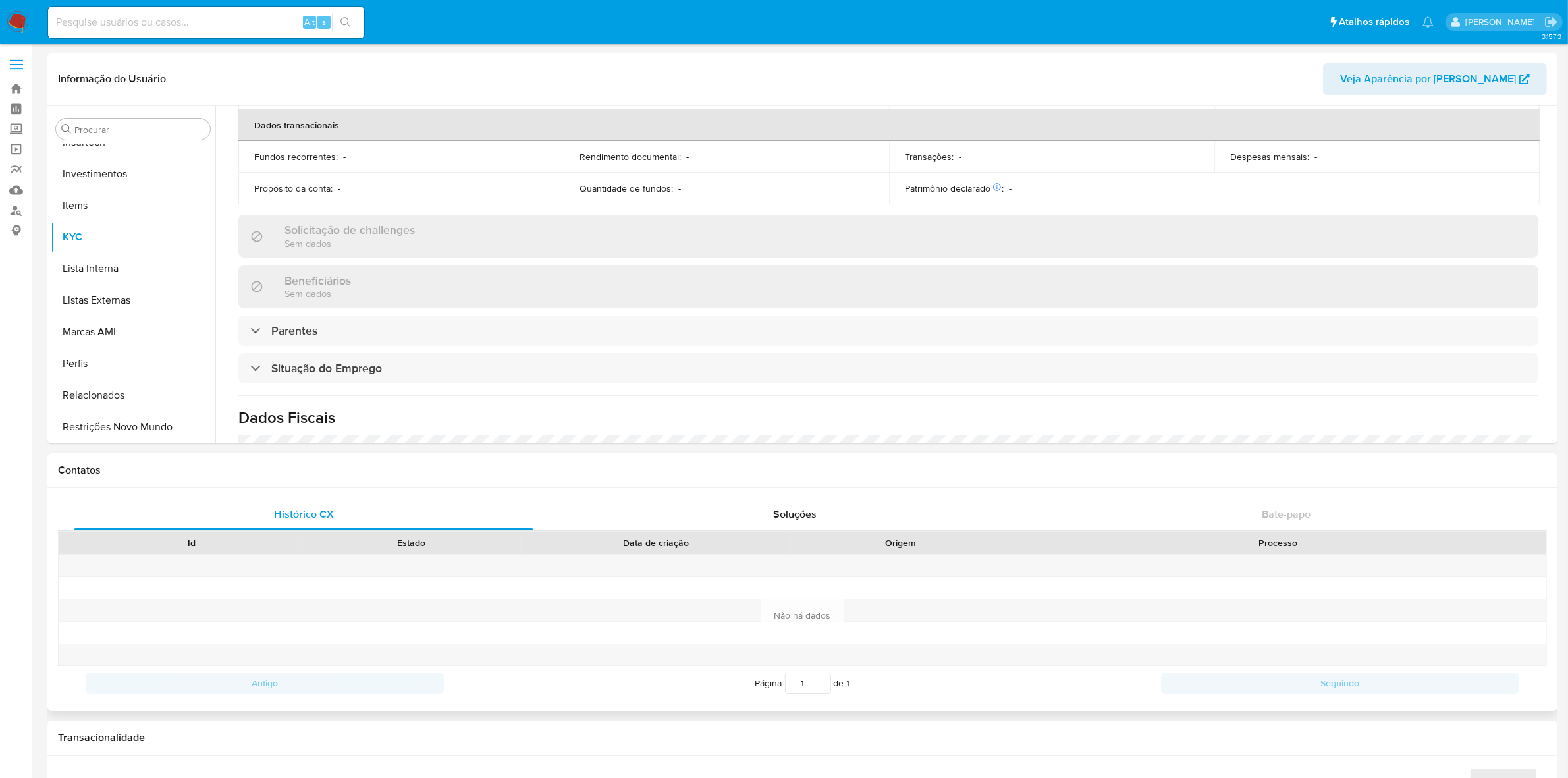
scroll to position [561, 0]
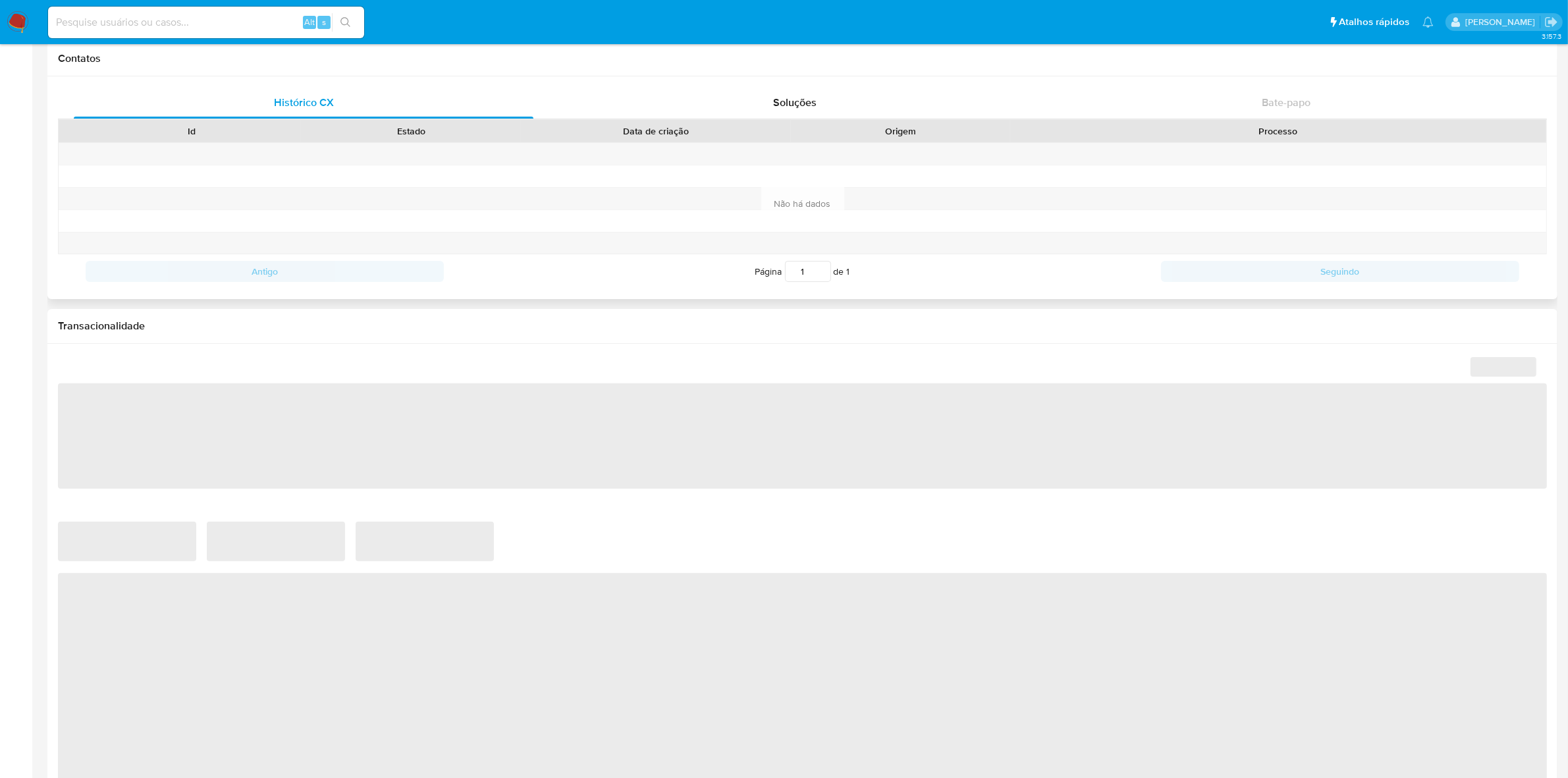
select select "10"
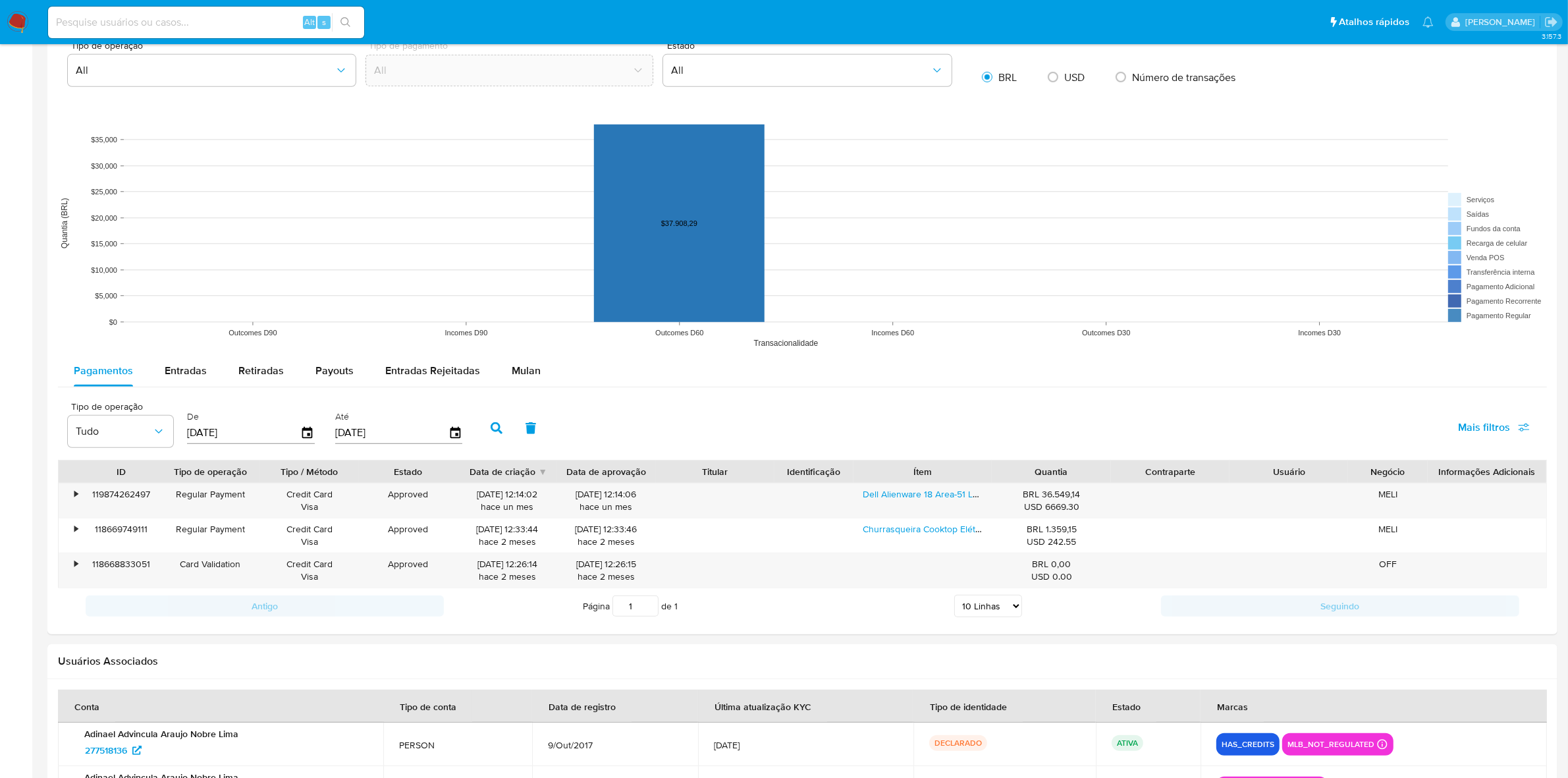
scroll to position [875, 0]
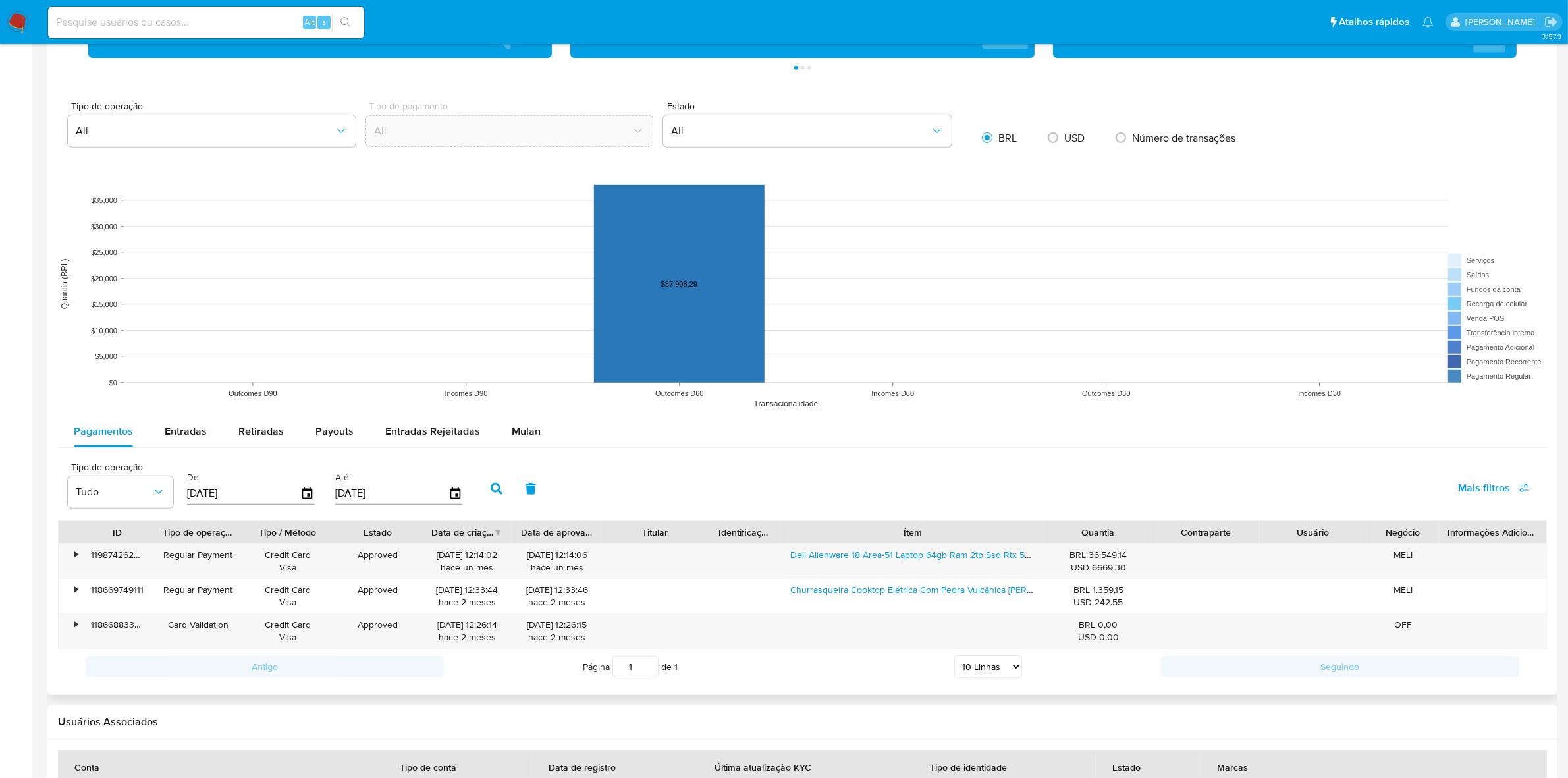
drag, startPoint x: 985, startPoint y: 537, endPoint x: 1166, endPoint y: 534, distance: 181.0
click at [1166, 534] on div "ID Tipo de operação Tipo / Método Estado Data de criação Data de aprovação Titu…" at bounding box center [803, 532] width 1488 height 23
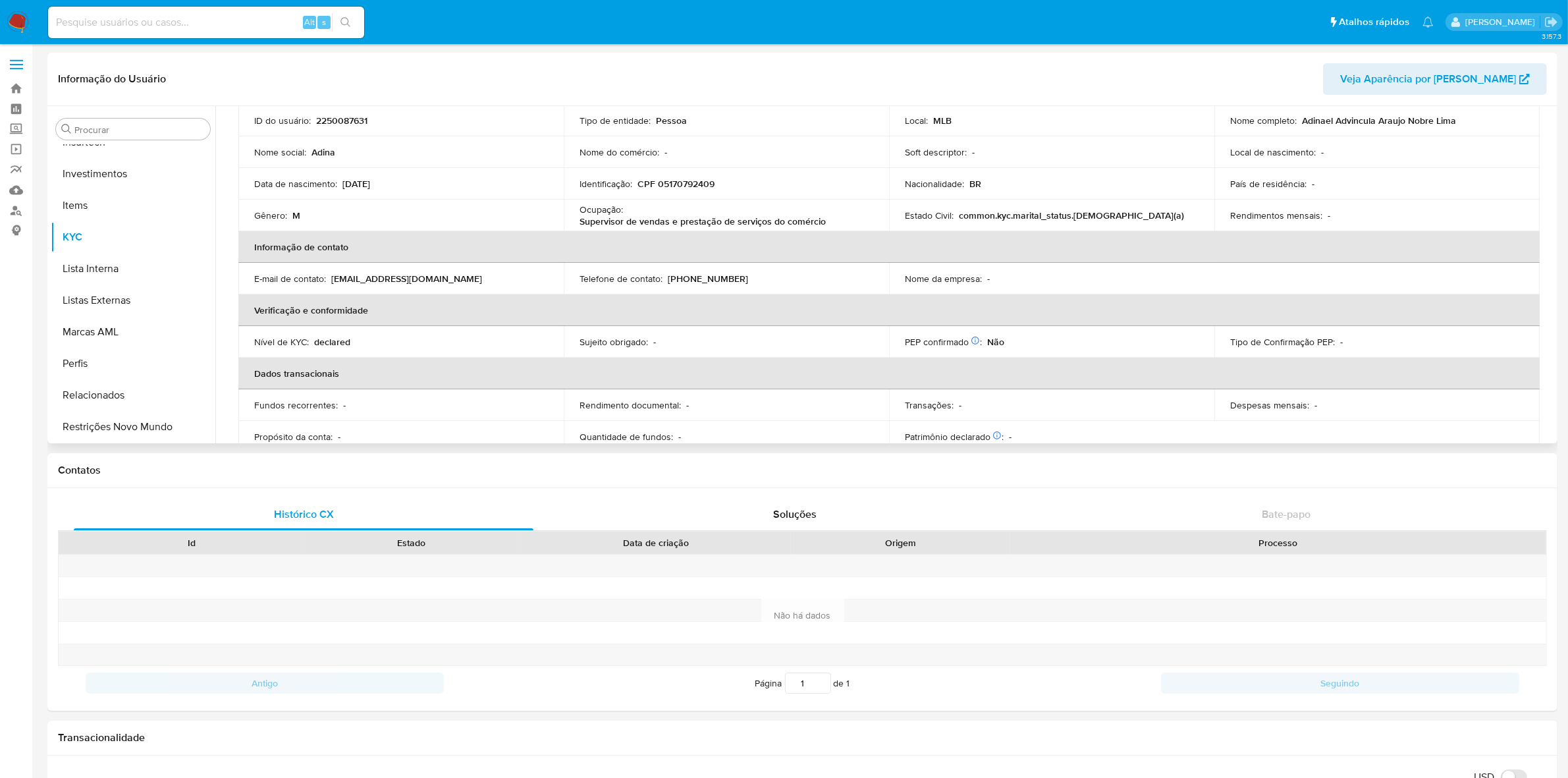
scroll to position [0, 0]
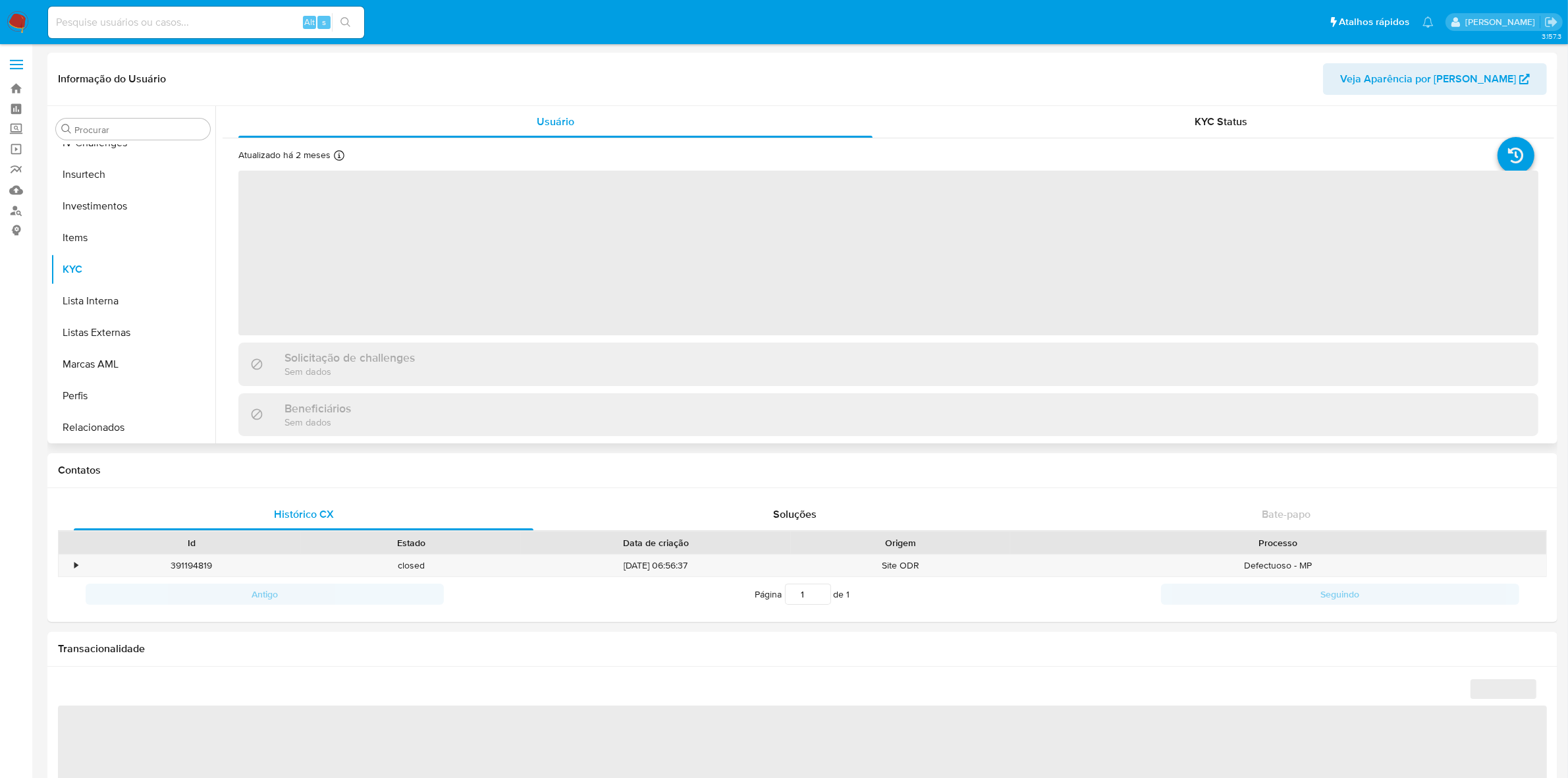
scroll to position [619, 0]
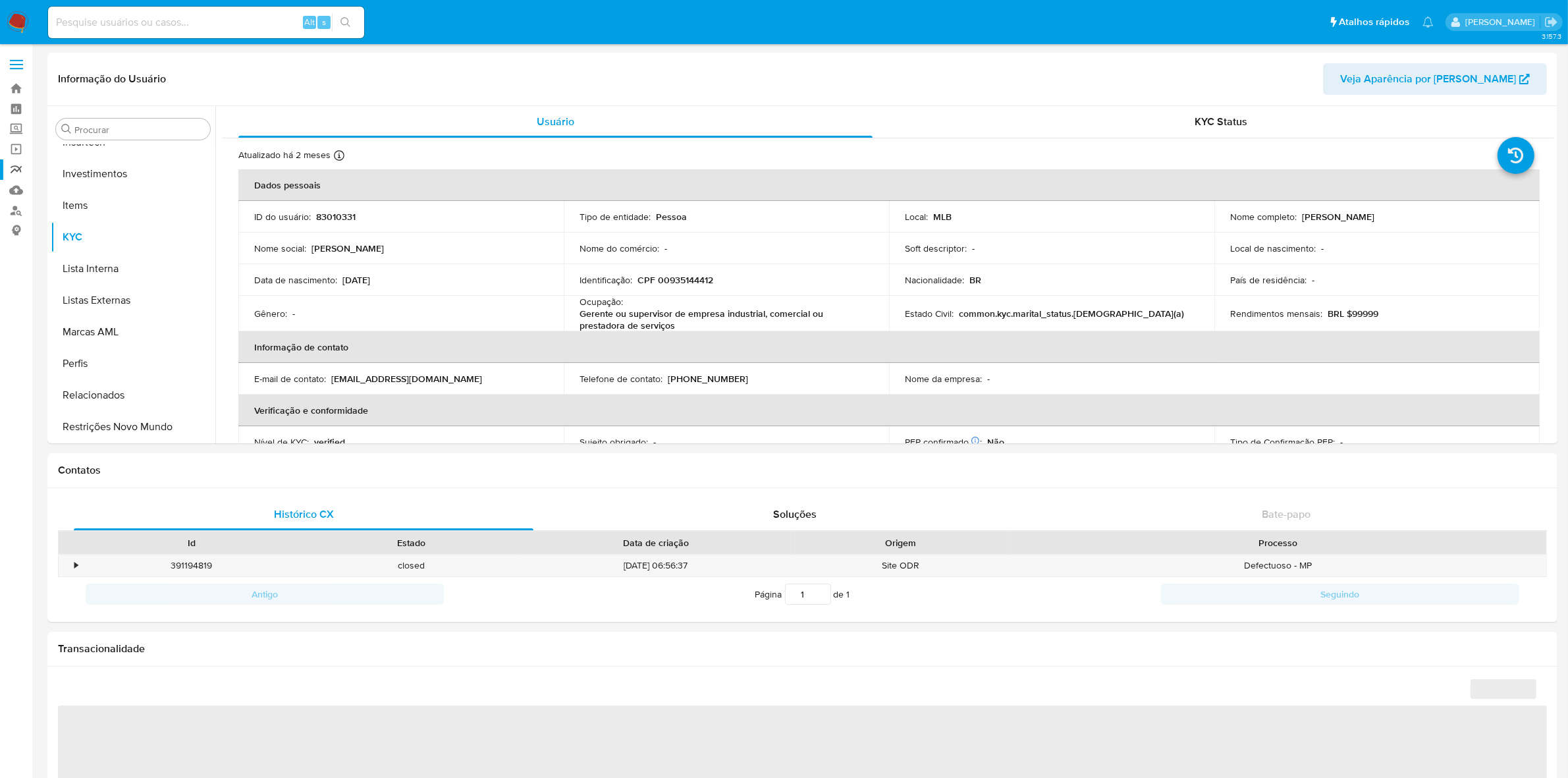
select select "10"
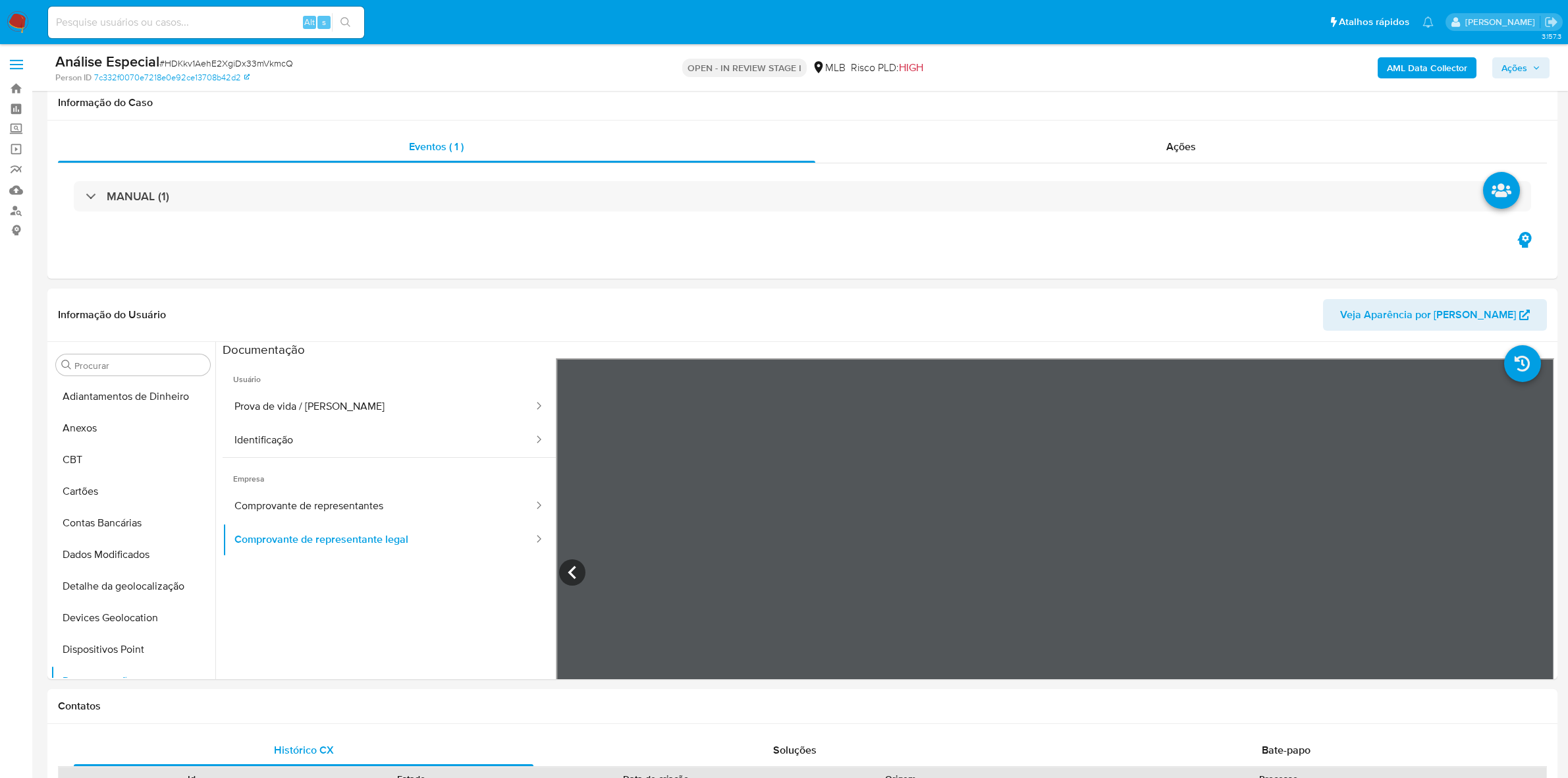
select select "100"
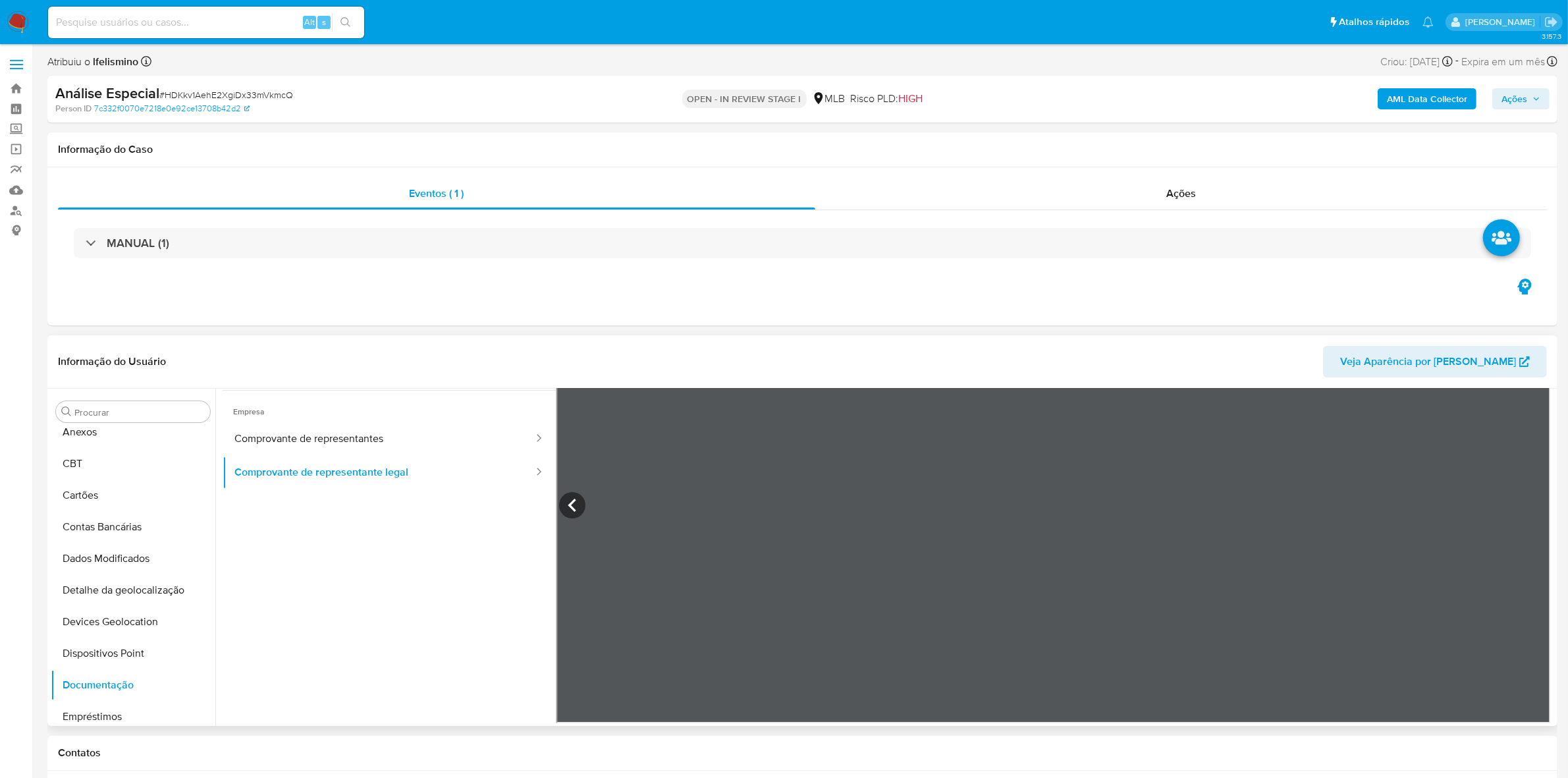
scroll to position [455, 0]
click at [94, 685] on button "KYC" at bounding box center [127, 685] width 154 height 32
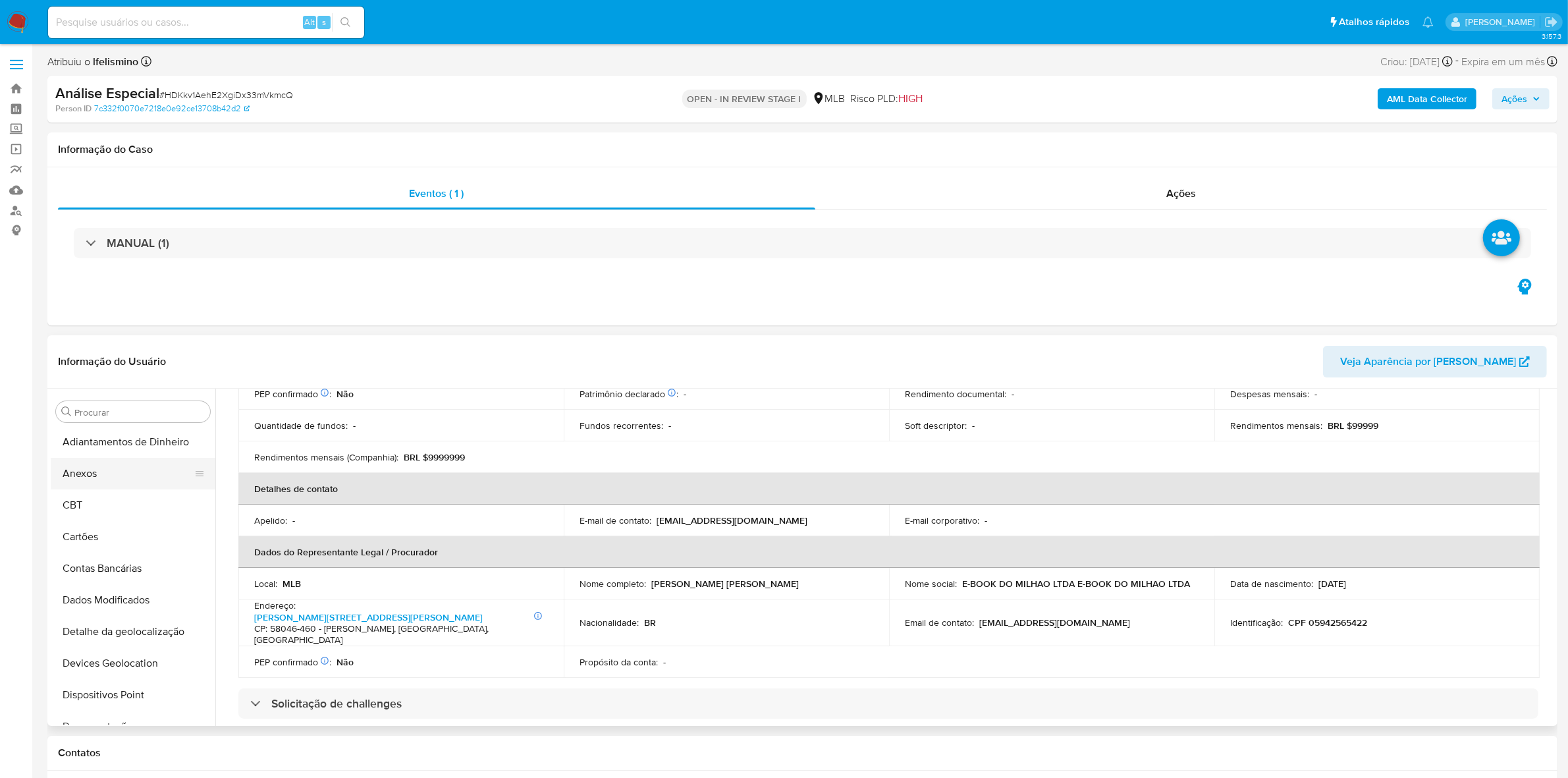
scroll to position [0, 0]
click at [119, 472] on button "Anexos" at bounding box center [127, 475] width 154 height 32
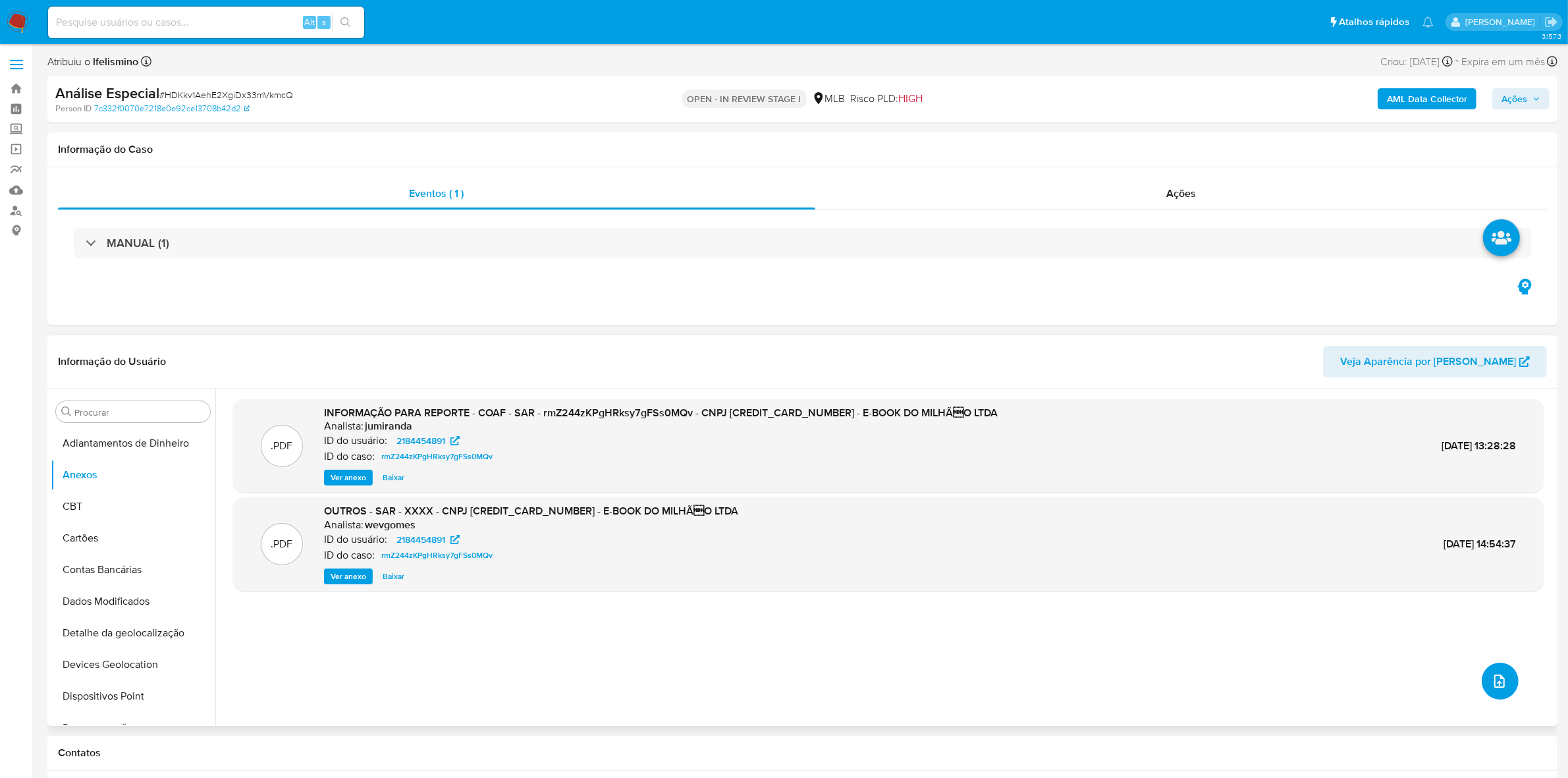
click at [1502, 674] on button "upload-file" at bounding box center [1501, 681] width 37 height 37
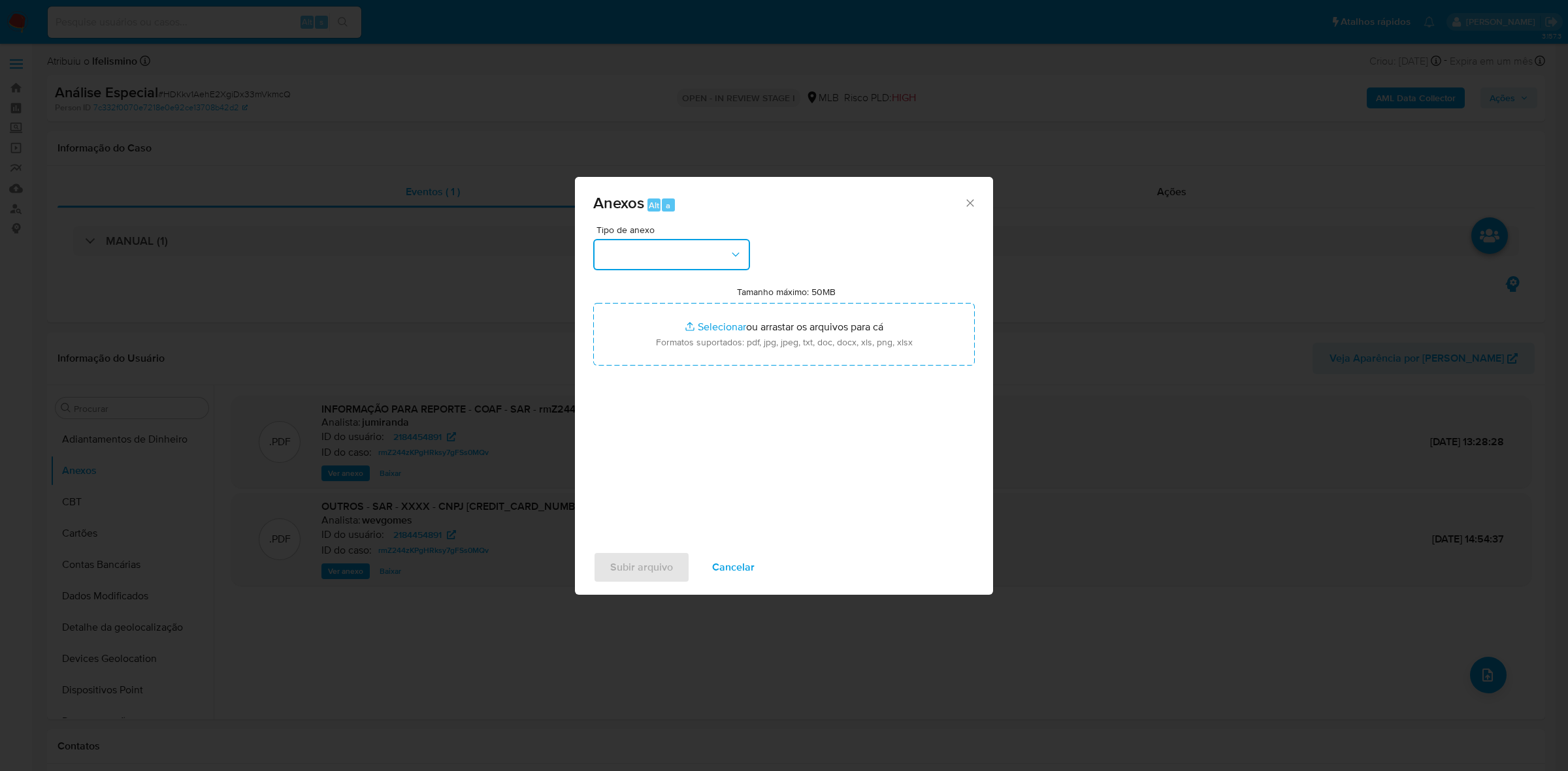
drag, startPoint x: 689, startPoint y: 249, endPoint x: 686, endPoint y: 263, distance: 14.3
click at [689, 249] on button "button" at bounding box center [671, 255] width 157 height 32
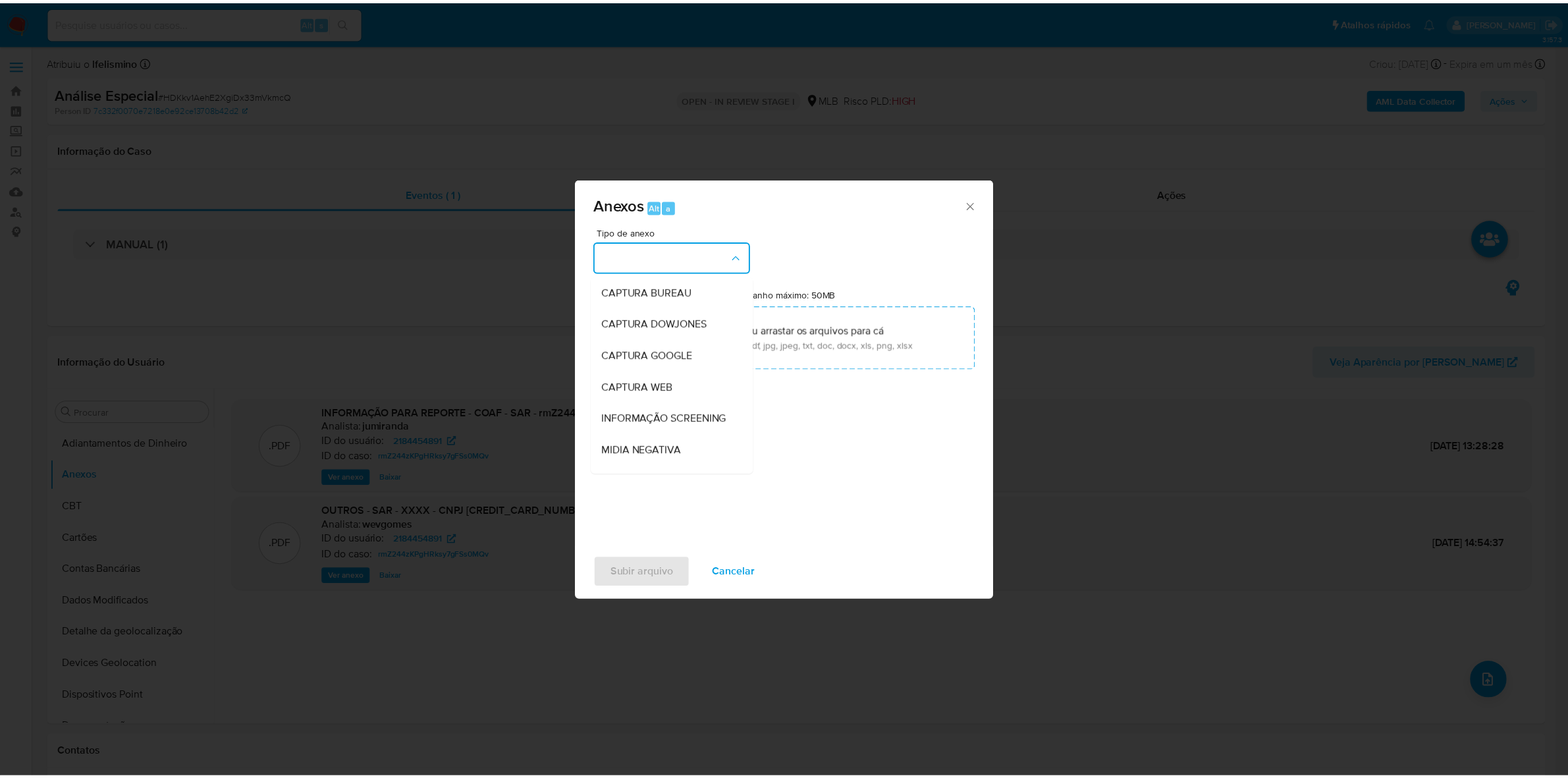
scroll to position [202, 0]
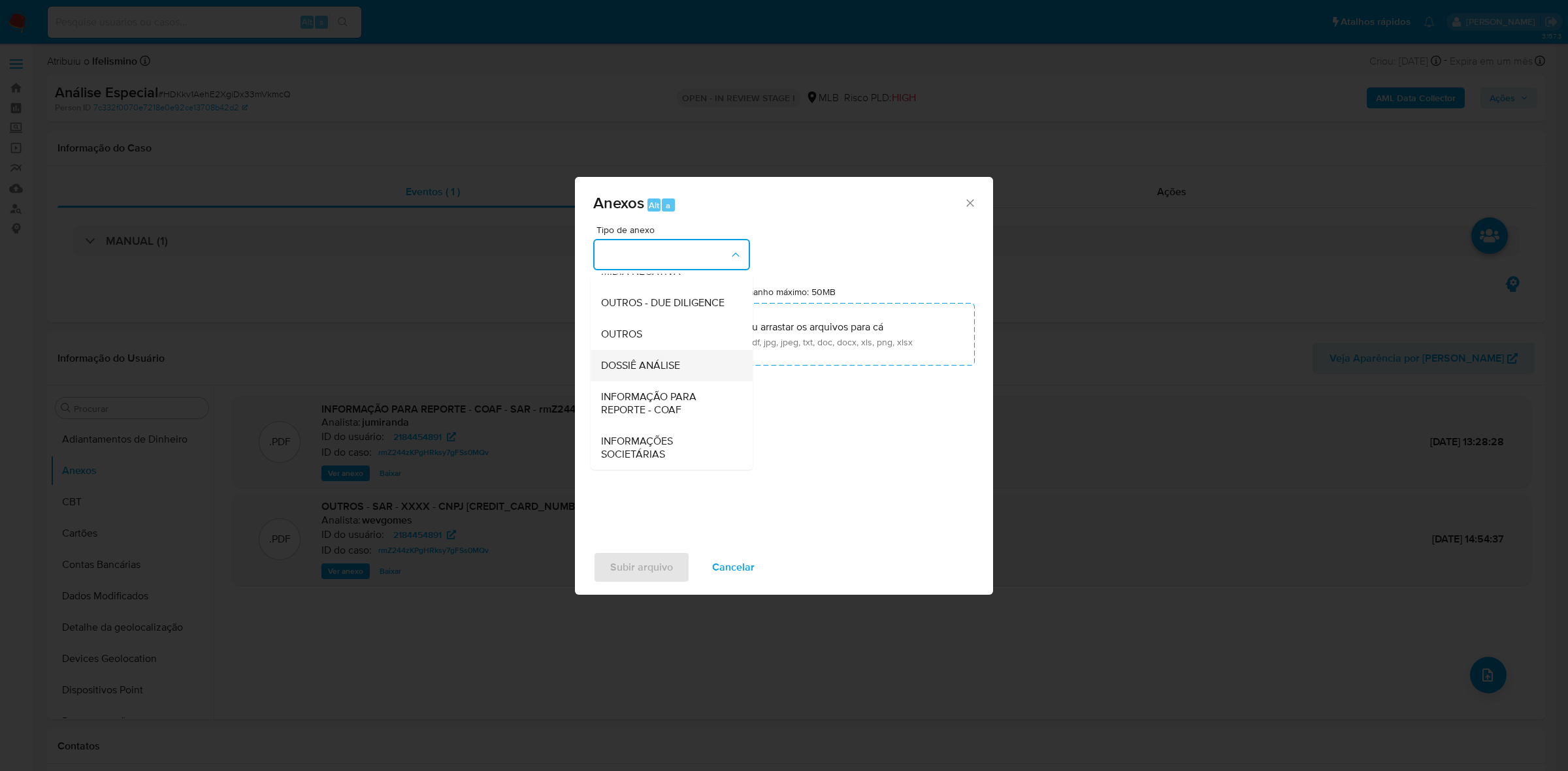
click at [686, 351] on div "DOSSIÊ ANÁLISE" at bounding box center [668, 366] width 133 height 32
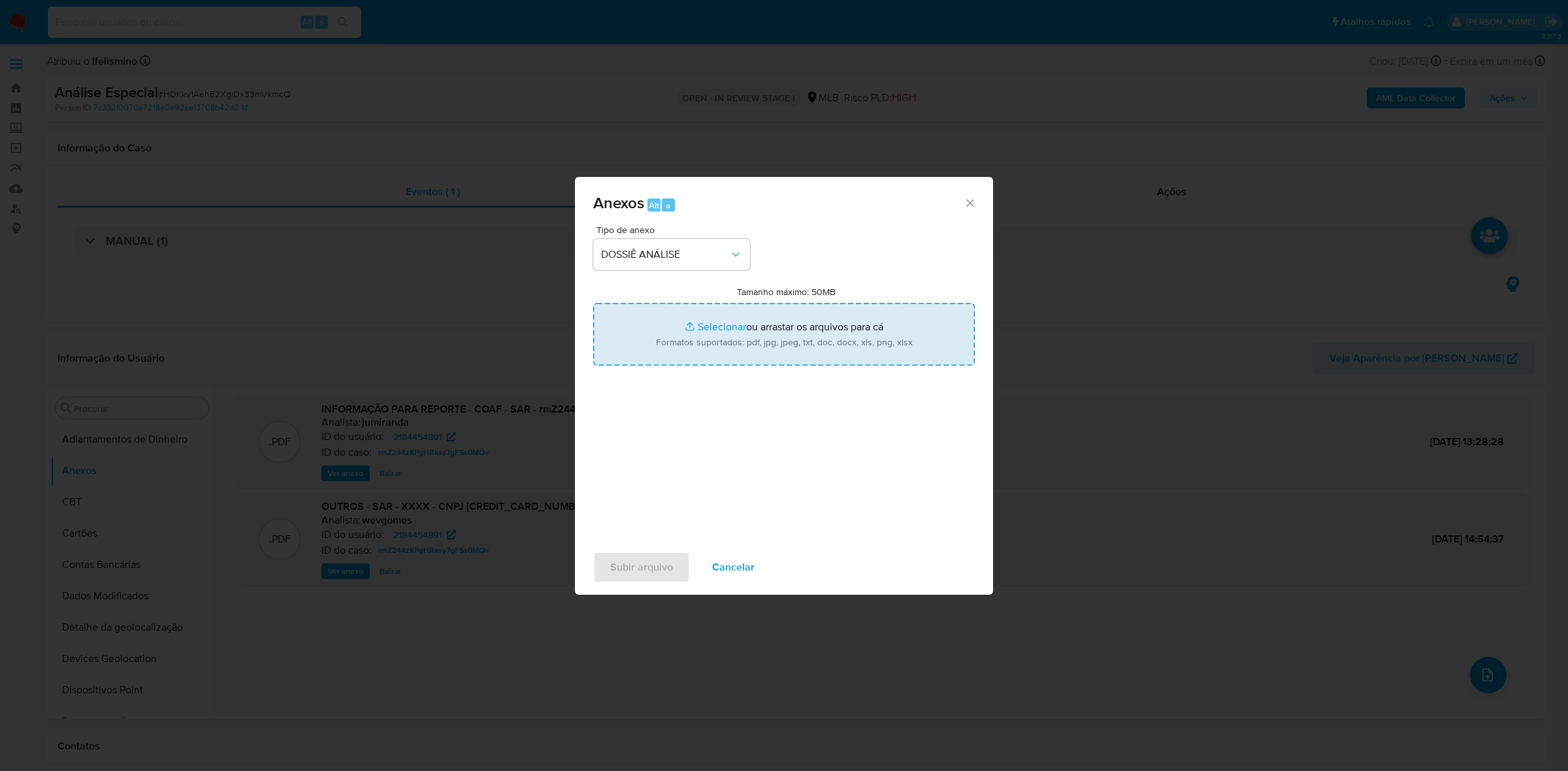
type input "C:\fakepath\2.º SAR - CNPJ [CREDIT_CARD_NUMBER] - E-BOOK DO MILHÃO LTDA.pdf"
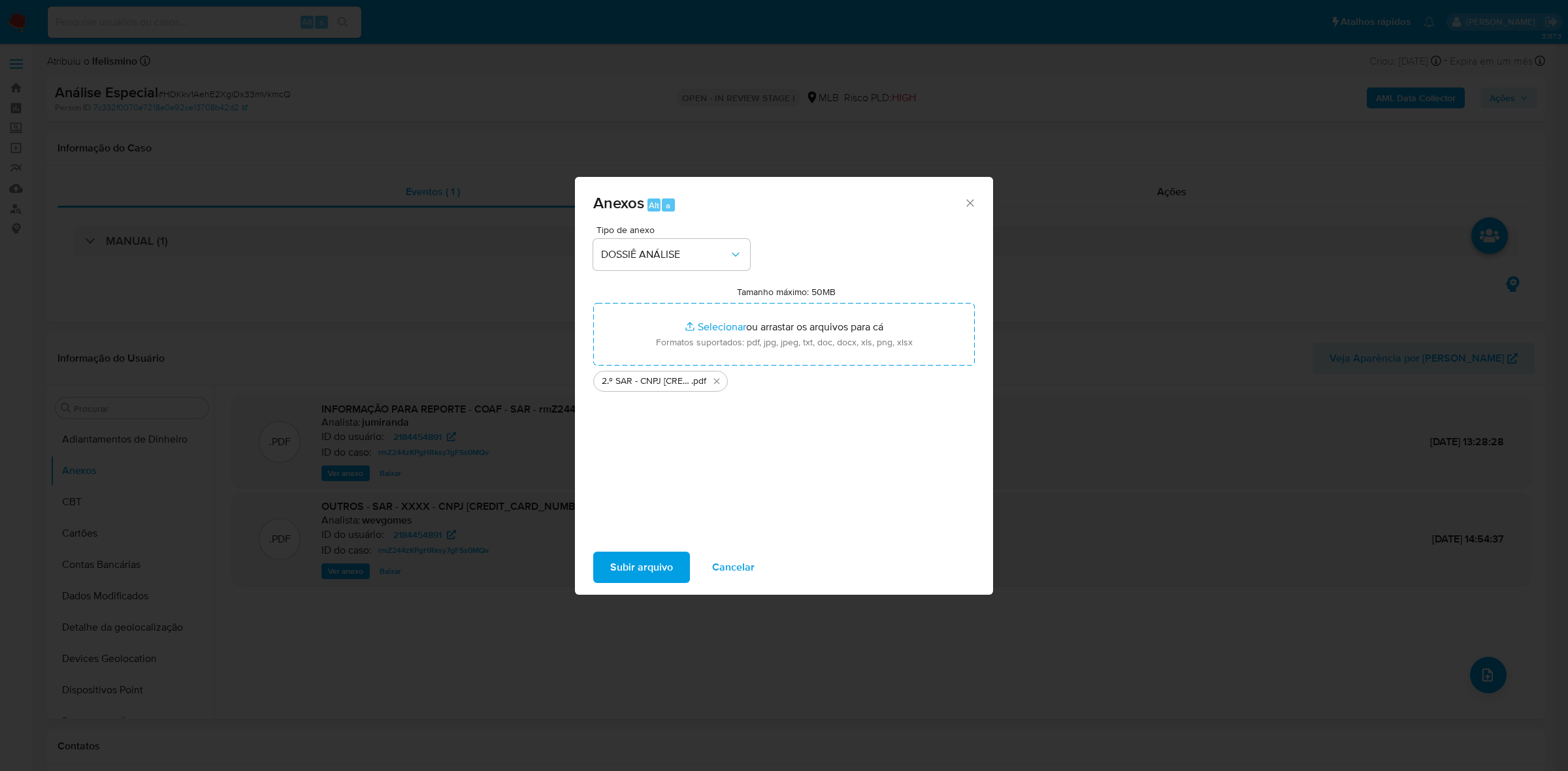
click at [668, 575] on span "Subir arquivo" at bounding box center [641, 567] width 63 height 28
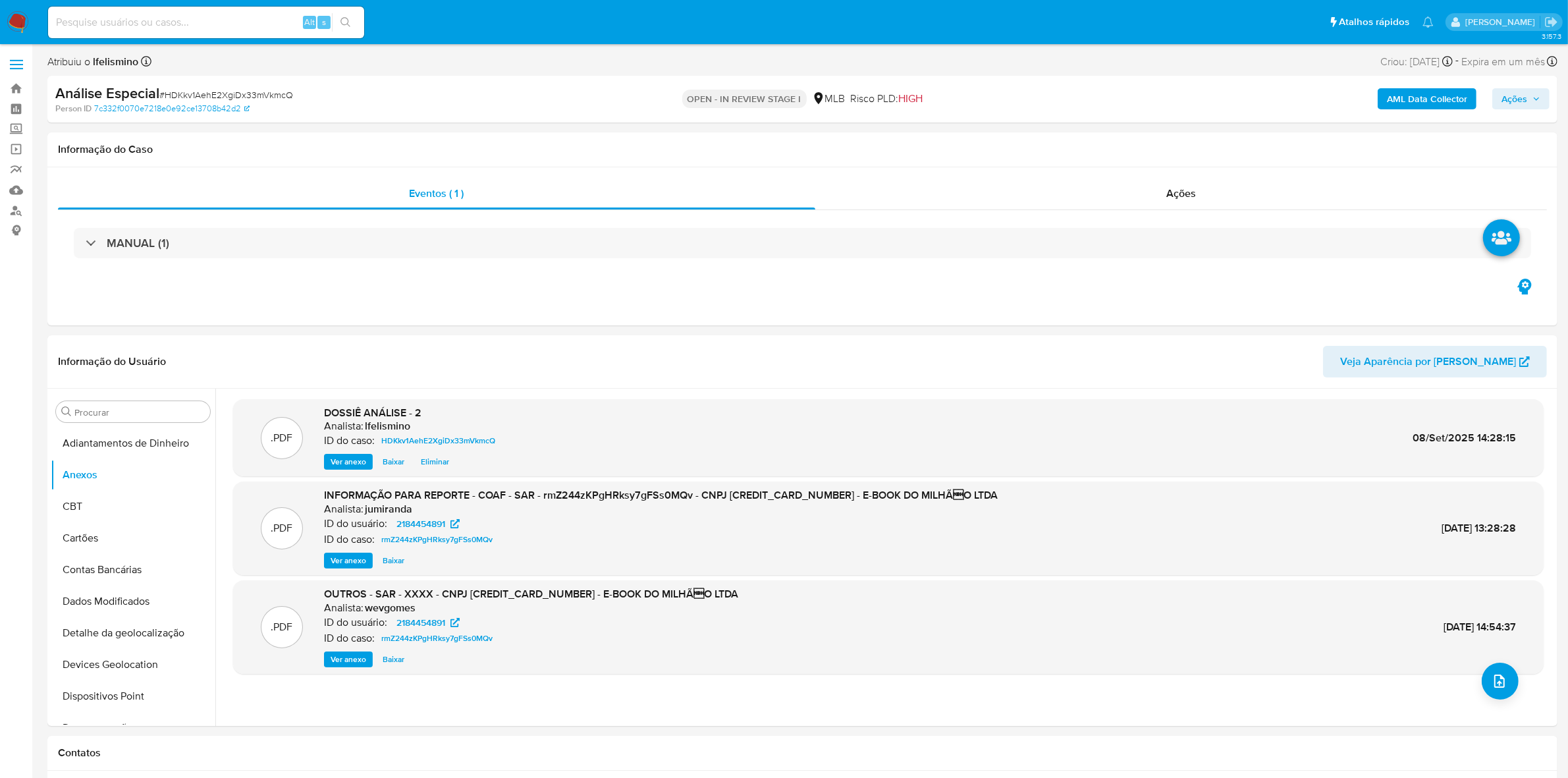
click at [238, 84] on div "Análise Especial # HDKkv1AehE2XgiDx33mVkmcQ" at bounding box center [302, 93] width 494 height 20
click at [239, 97] on span "# HDKkv1AehE2XgiDx33mVkmcQ" at bounding box center [226, 95] width 134 height 13
click at [241, 99] on span "# HDKkv1AehE2XgiDx33mVkmcQ" at bounding box center [226, 95] width 134 height 13
copy span "HDKkv1AehE2XgiDx33mVkmcQ"
